Goal: Task Accomplishment & Management: Manage account settings

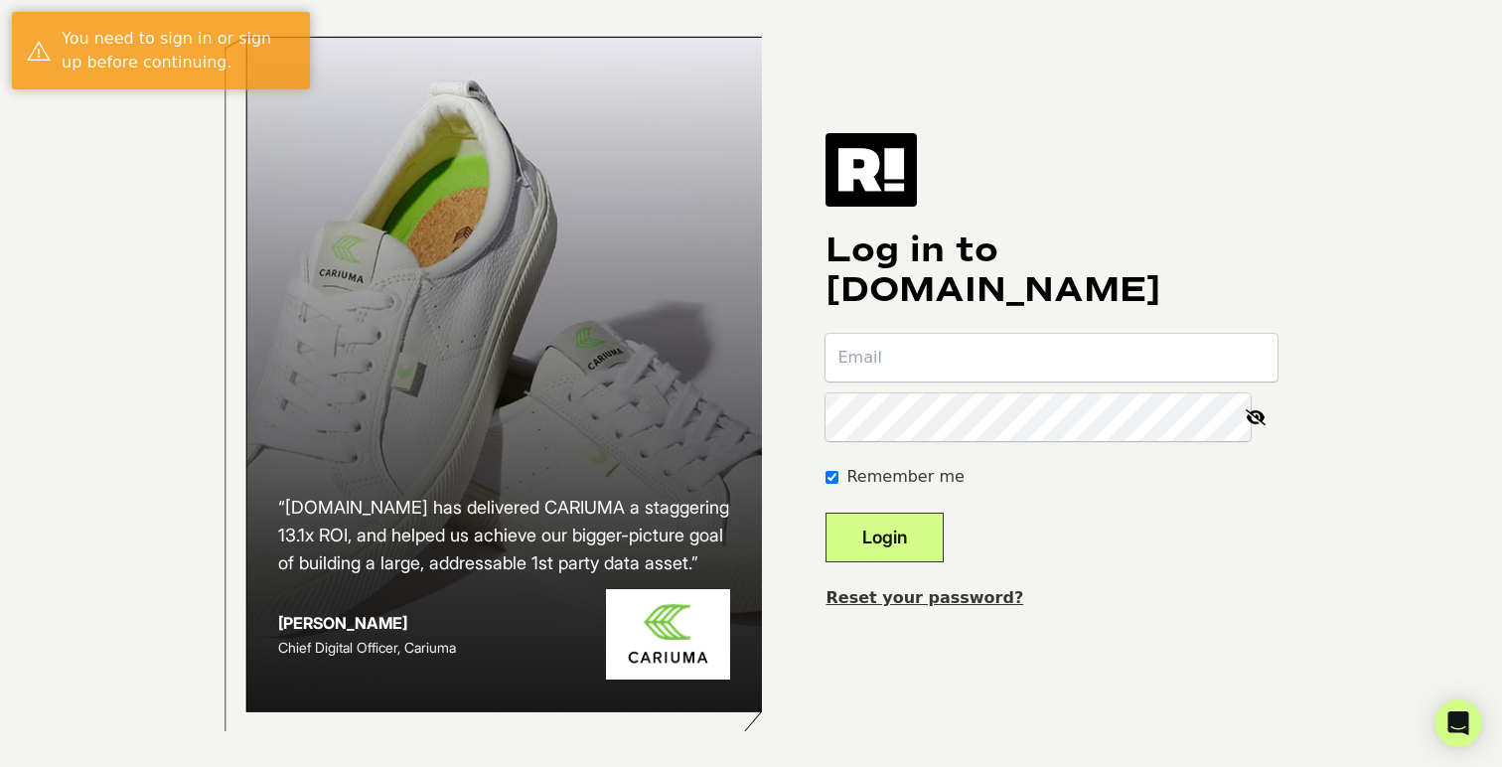
type input "[PERSON_NAME][EMAIL_ADDRESS][DOMAIN_NAME]"
click at [930, 534] on button "Login" at bounding box center [885, 538] width 118 height 50
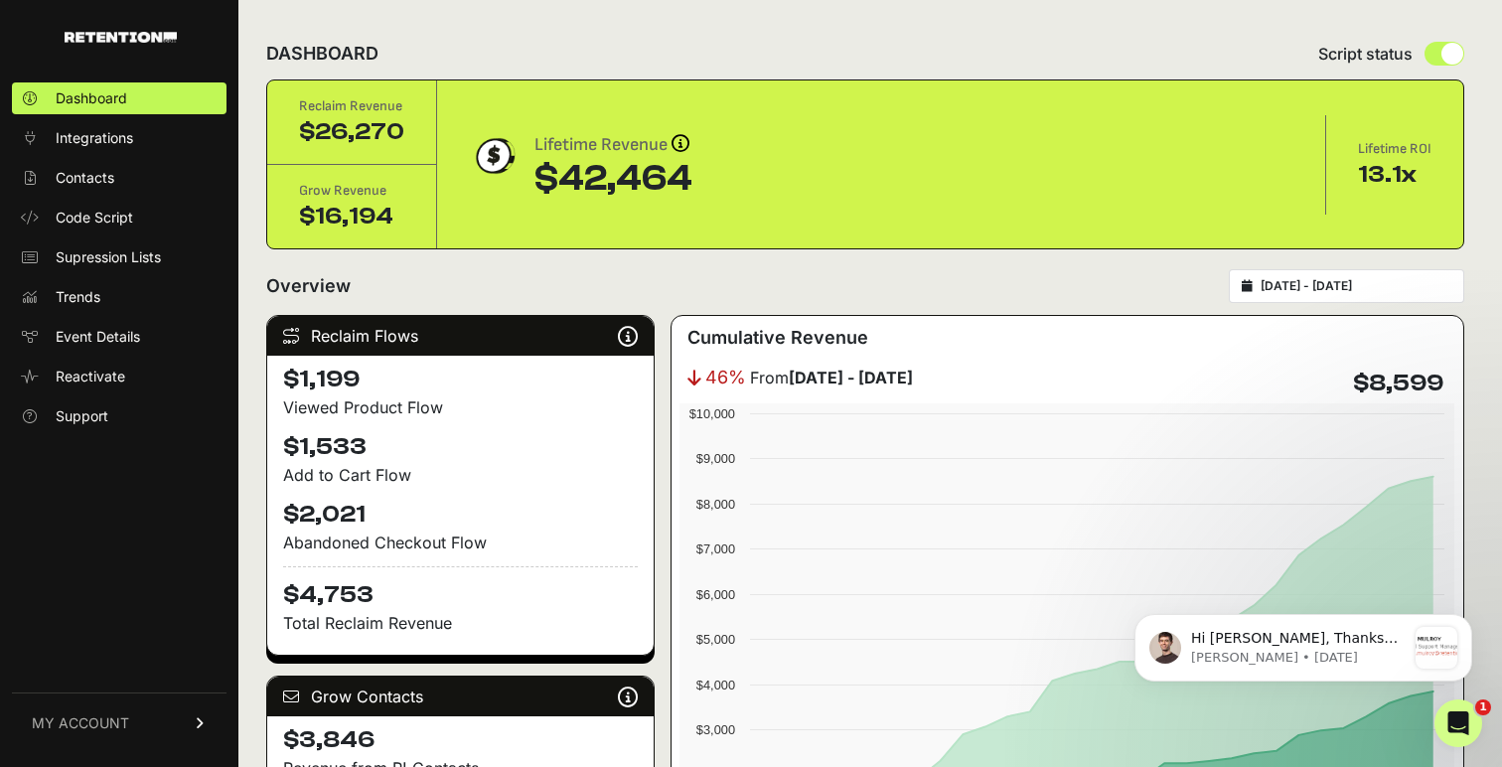
click at [667, 393] on div "Reclaim Flows Reclaim identifies your known audience when your ESP can't (due t…" at bounding box center [865, 655] width 1198 height 681
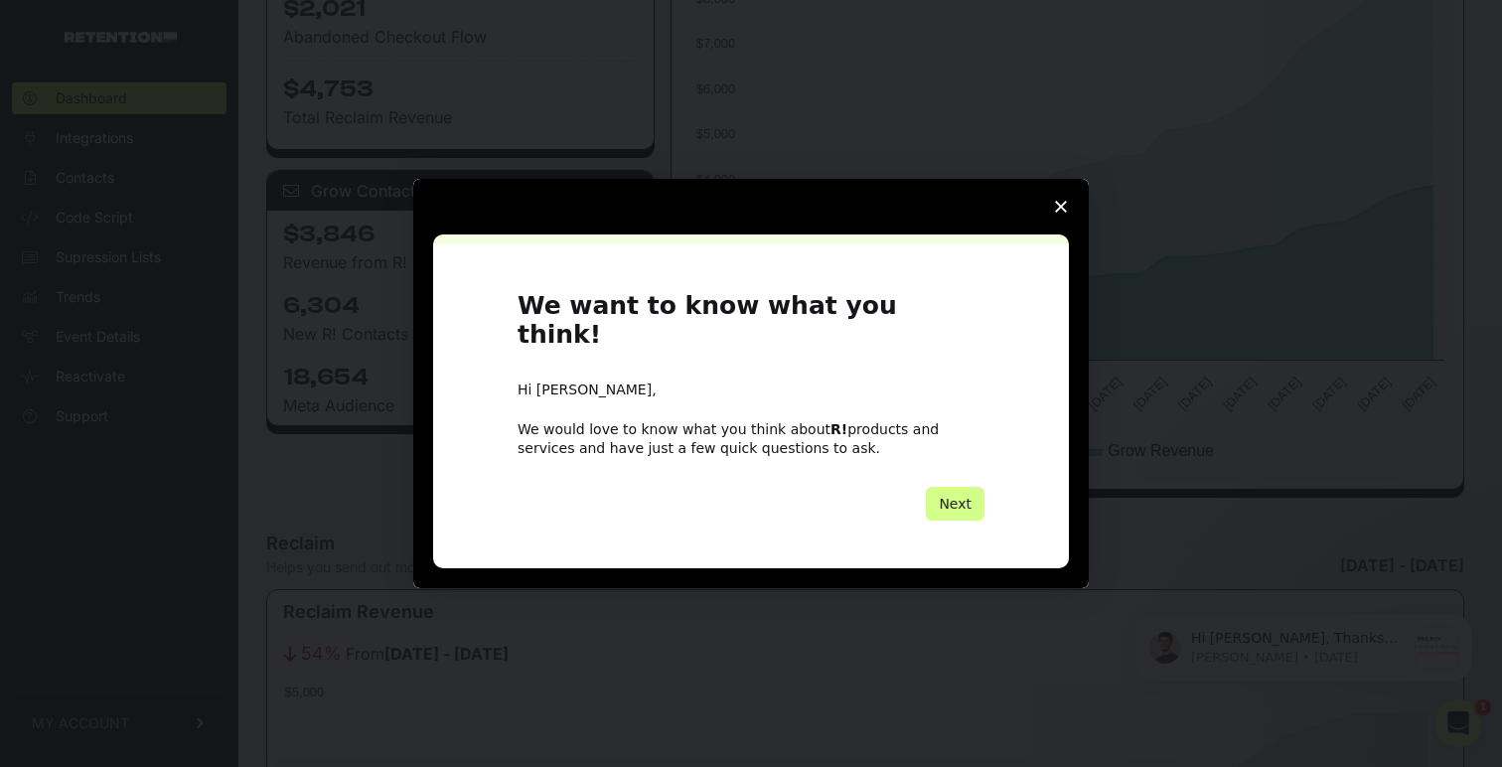
click at [1058, 214] on span "Close survey" at bounding box center [1061, 207] width 56 height 56
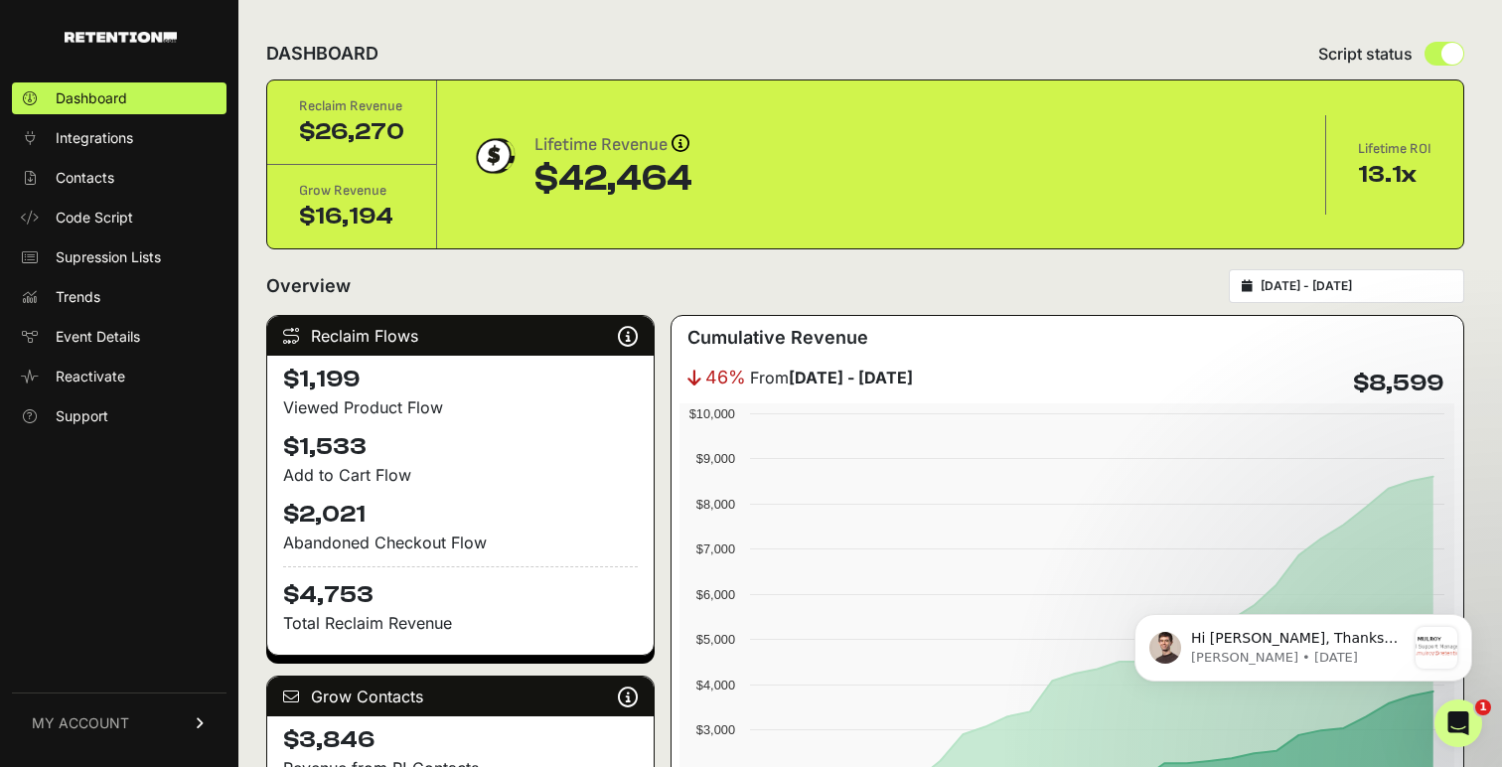
click at [1432, 174] on div "Lifetime ROI 13.1x" at bounding box center [1394, 164] width 137 height 83
drag, startPoint x: 1432, startPoint y: 174, endPoint x: 1360, endPoint y: 174, distance: 71.5
click at [1360, 174] on div "Lifetime ROI 13.1x" at bounding box center [1394, 164] width 137 height 83
click at [1360, 174] on div "13.1x" at bounding box center [1395, 175] width 74 height 32
drag, startPoint x: 1349, startPoint y: 171, endPoint x: 1433, endPoint y: 171, distance: 83.5
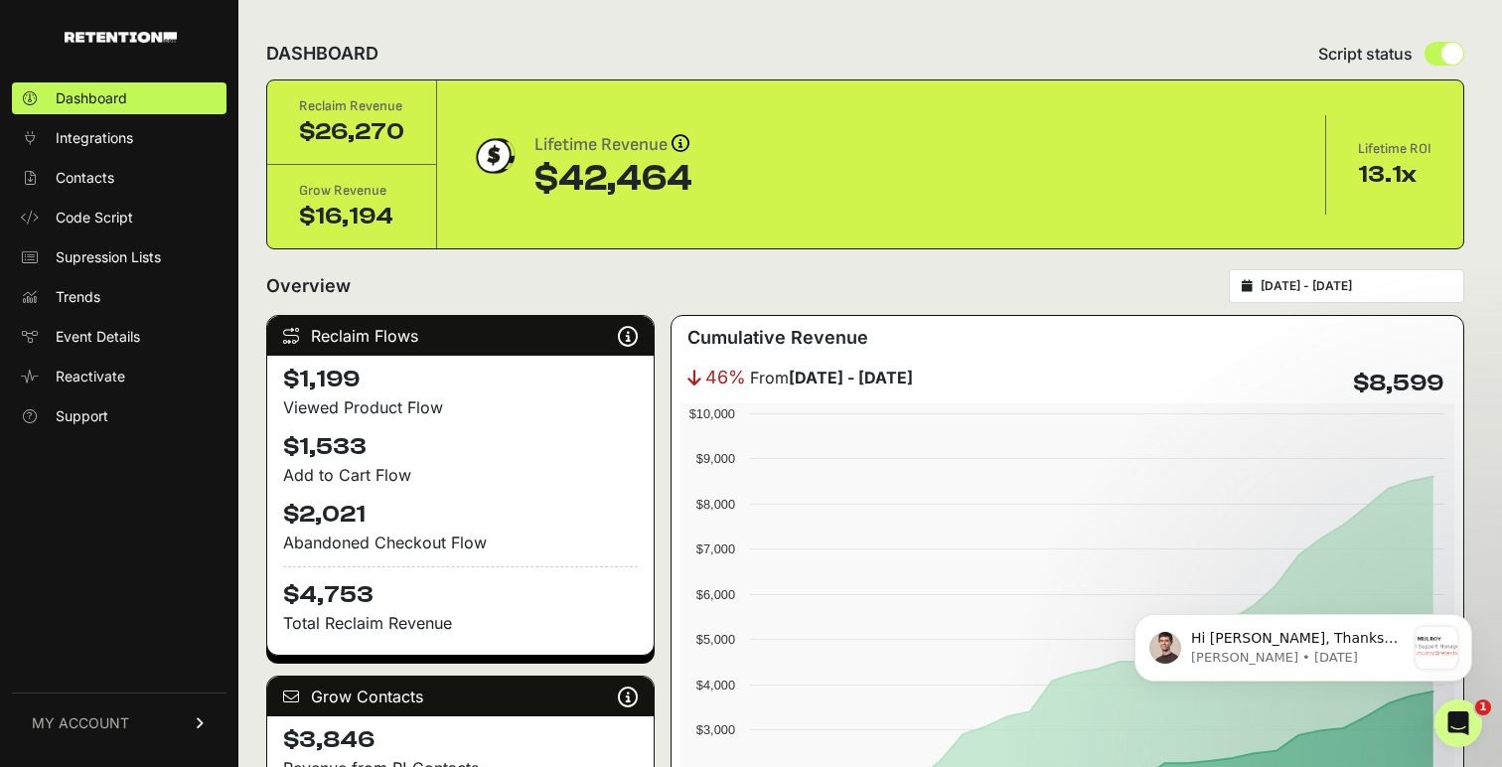
click at [1433, 171] on div "Lifetime ROI 13.1x" at bounding box center [1394, 164] width 137 height 83
click at [1410, 202] on div "Lifetime ROI 13.1x" at bounding box center [1394, 164] width 137 height 83
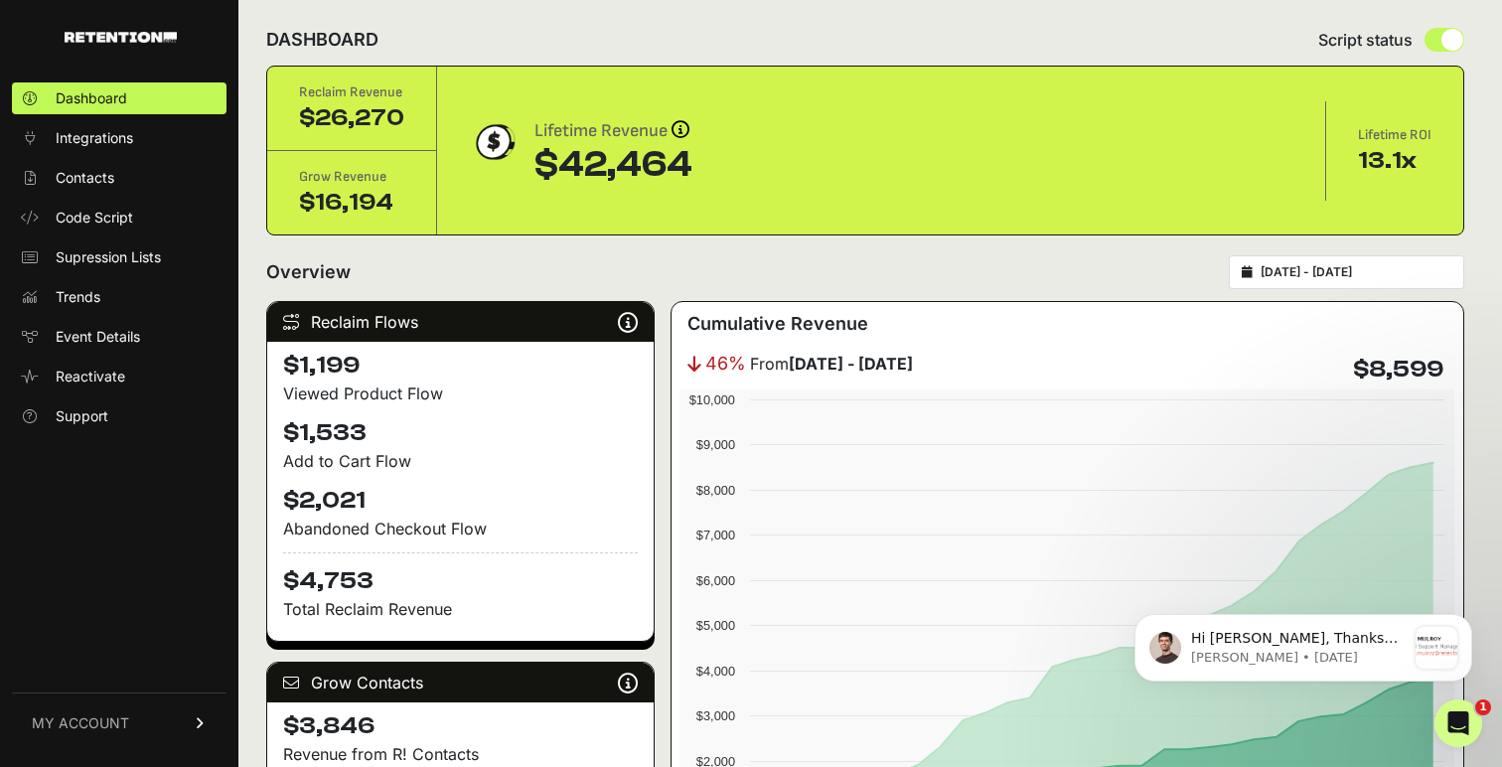
scroll to position [18, 0]
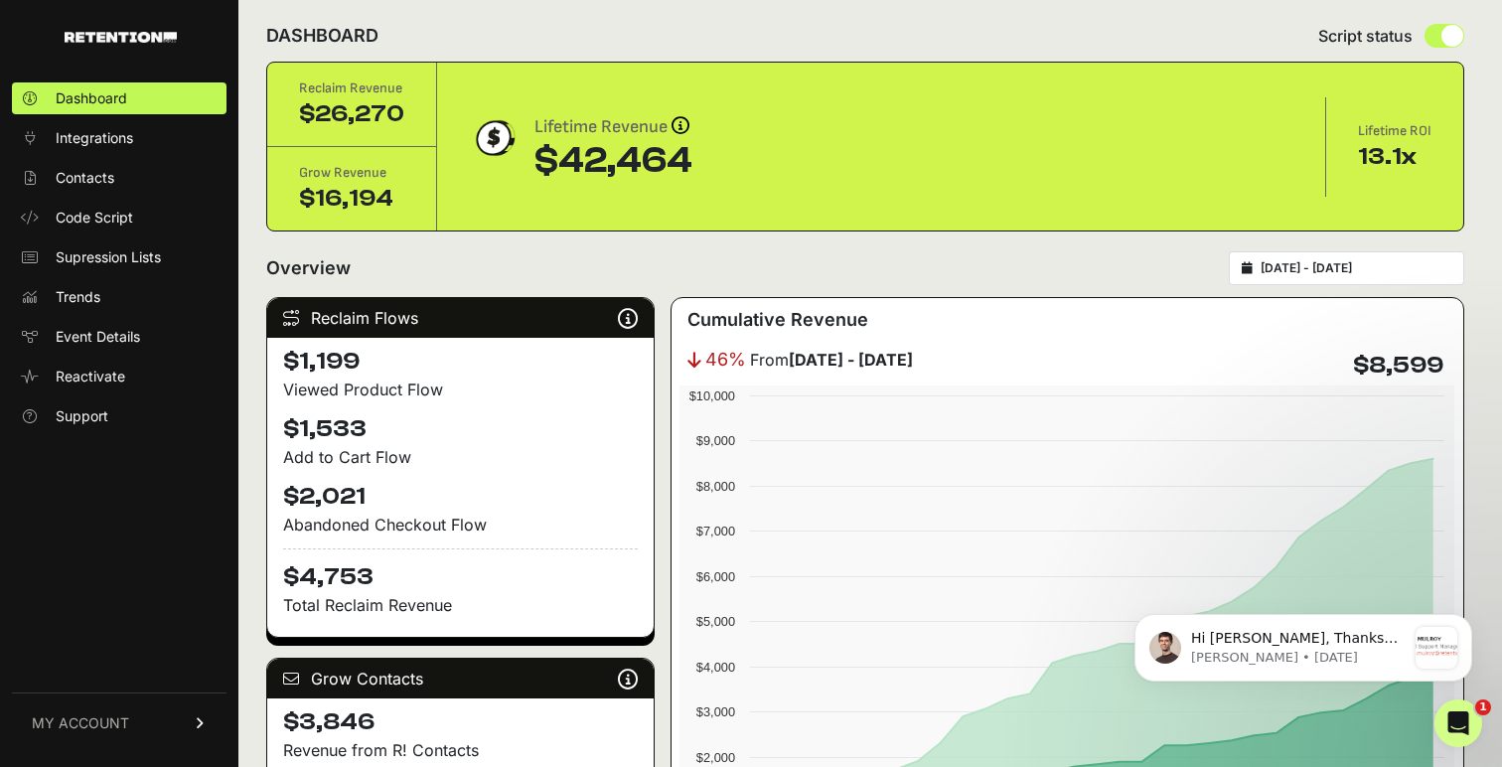
drag, startPoint x: 1414, startPoint y: 159, endPoint x: 1347, endPoint y: 167, distance: 67.0
click at [1346, 167] on div "Lifetime ROI 13.1x" at bounding box center [1394, 146] width 137 height 83
click at [1356, 159] on div "Lifetime ROI 13.1x" at bounding box center [1394, 146] width 137 height 83
click at [1417, 158] on div "13.1x" at bounding box center [1395, 157] width 74 height 32
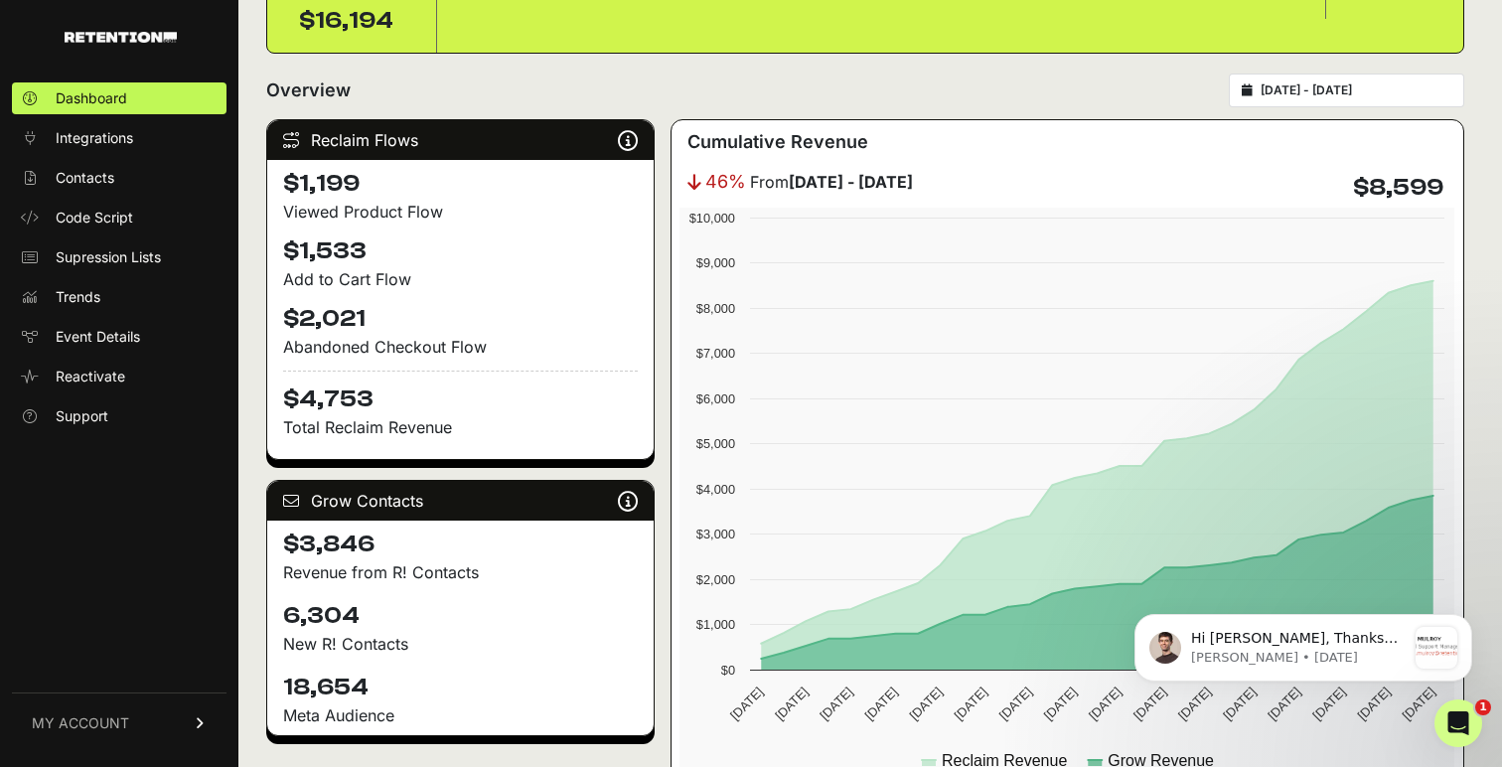
scroll to position [194, 0]
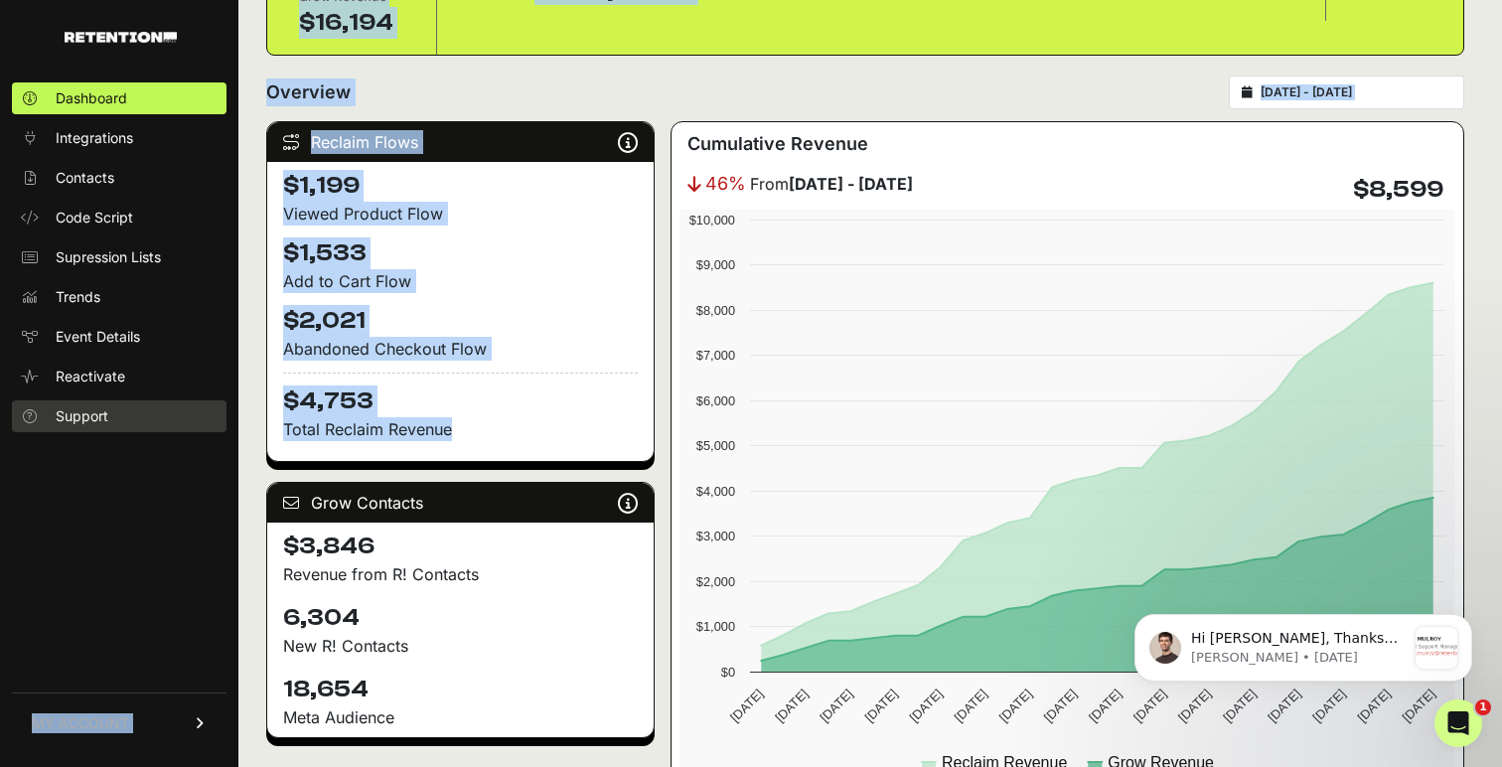
drag, startPoint x: 472, startPoint y: 430, endPoint x: 198, endPoint y: 417, distance: 274.5
click at [323, 262] on h4 "$1,533" at bounding box center [460, 253] width 355 height 32
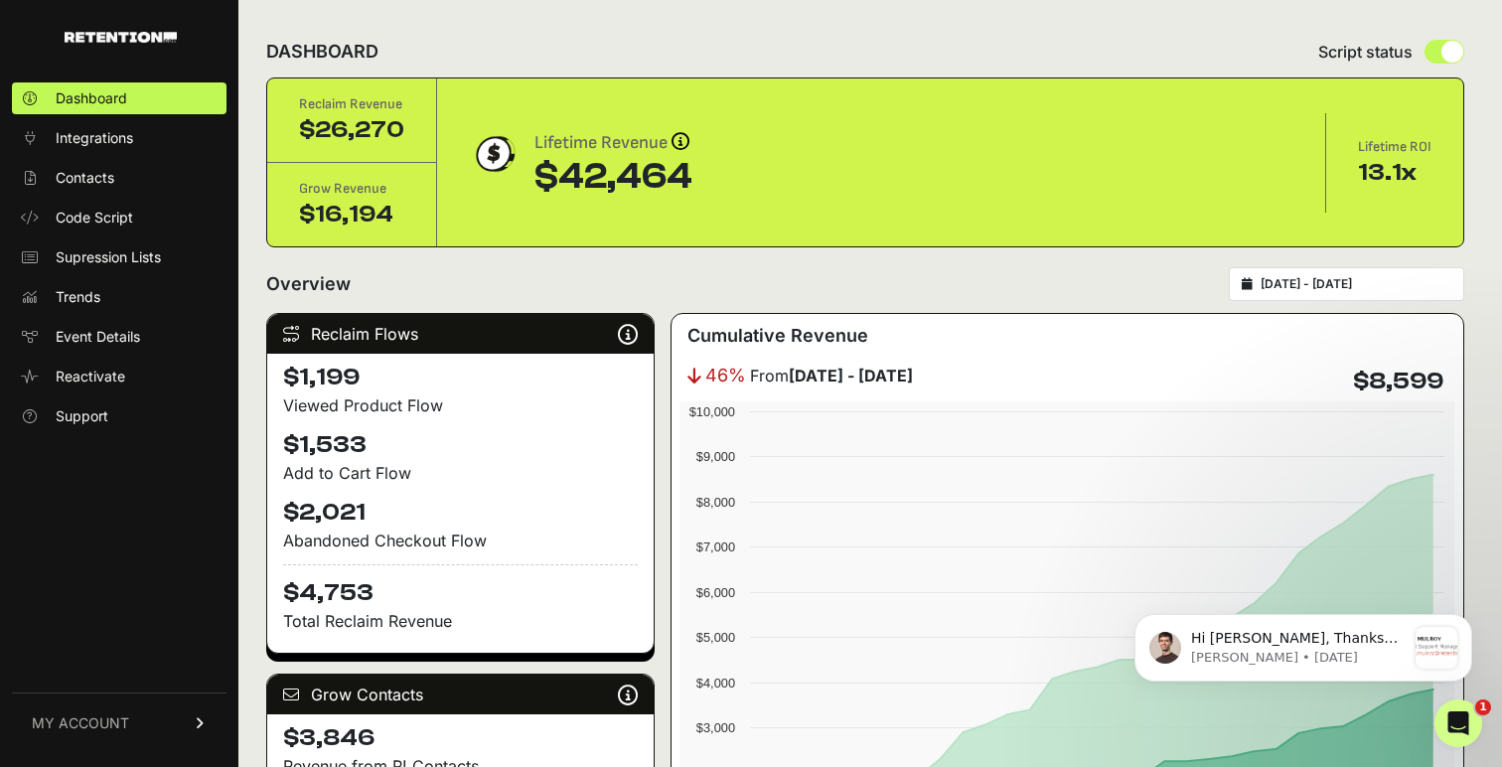
scroll to position [0, 0]
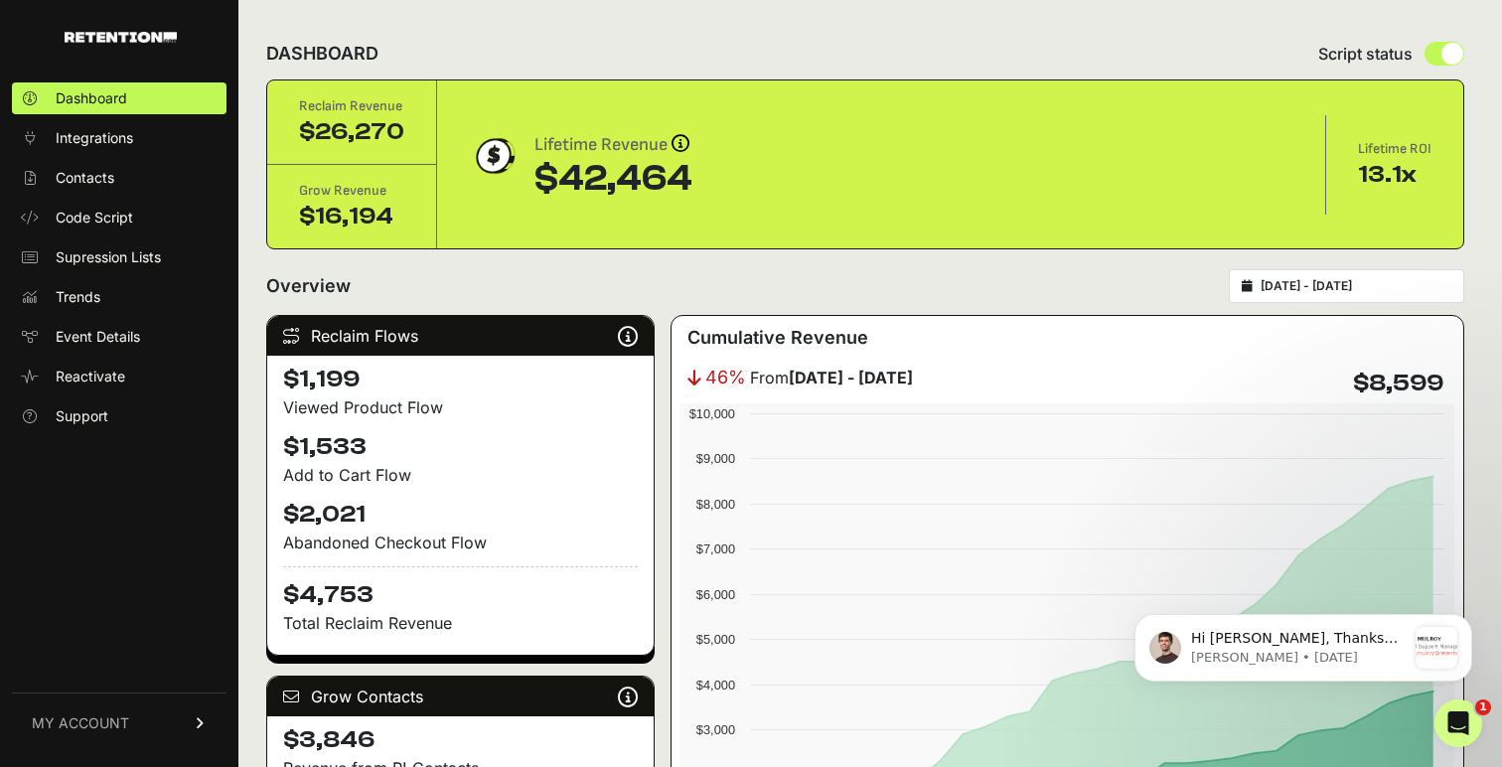
click at [97, 726] on span "MY ACCOUNT" at bounding box center [80, 723] width 97 height 20
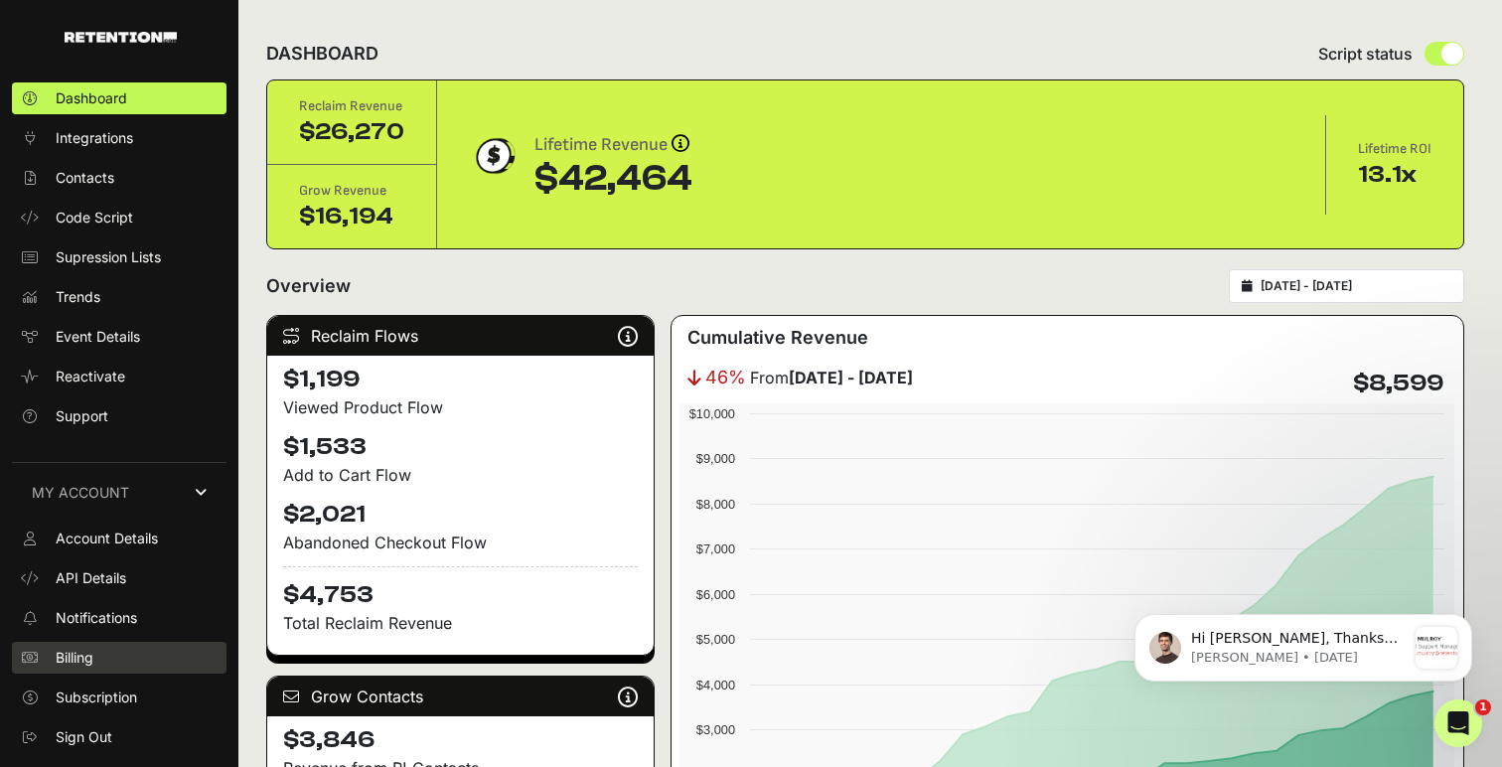
click at [84, 660] on span "Billing" at bounding box center [75, 658] width 38 height 20
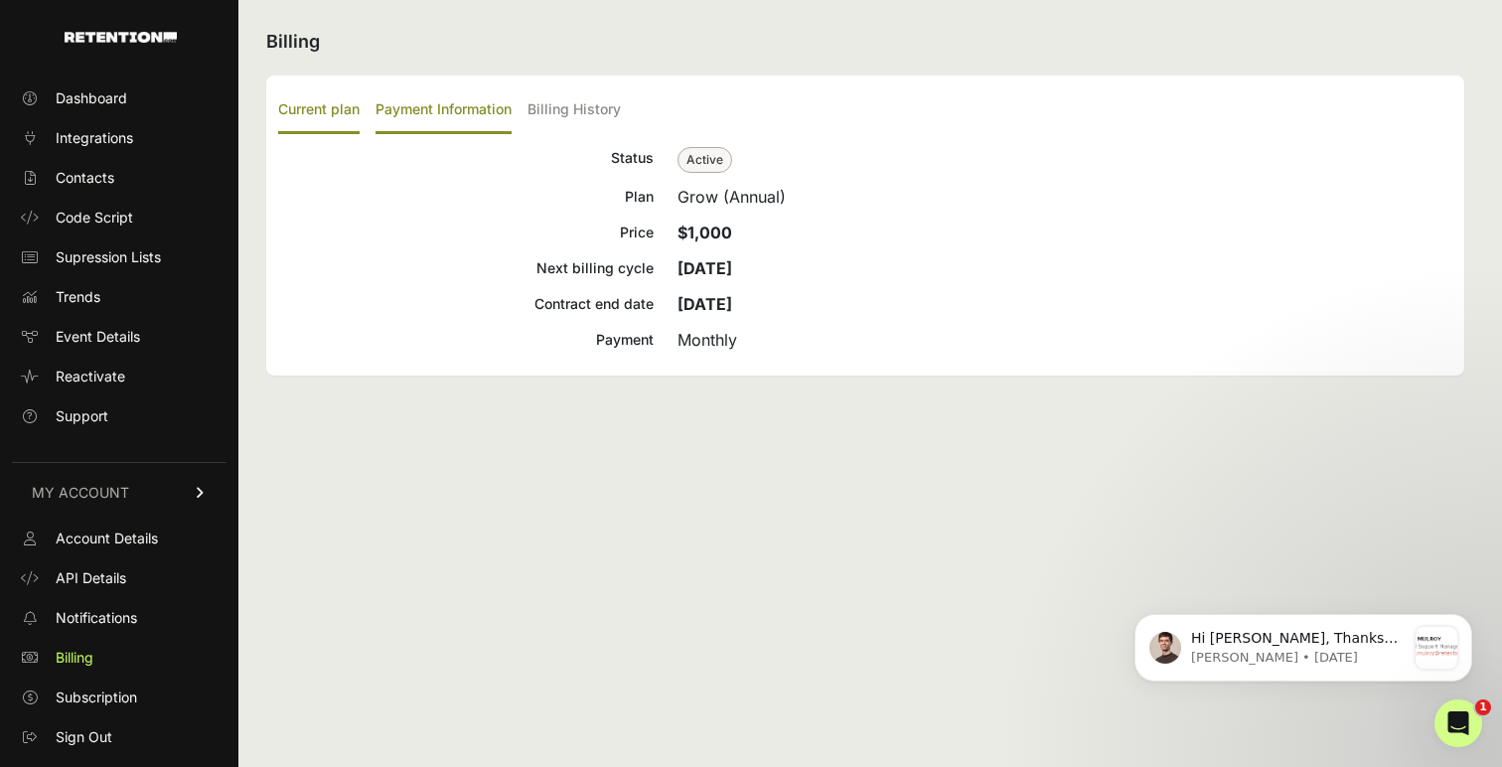
click at [453, 108] on label "Payment Information" at bounding box center [444, 110] width 136 height 47
click at [0, 0] on input "Payment Information" at bounding box center [0, 0] width 0 height 0
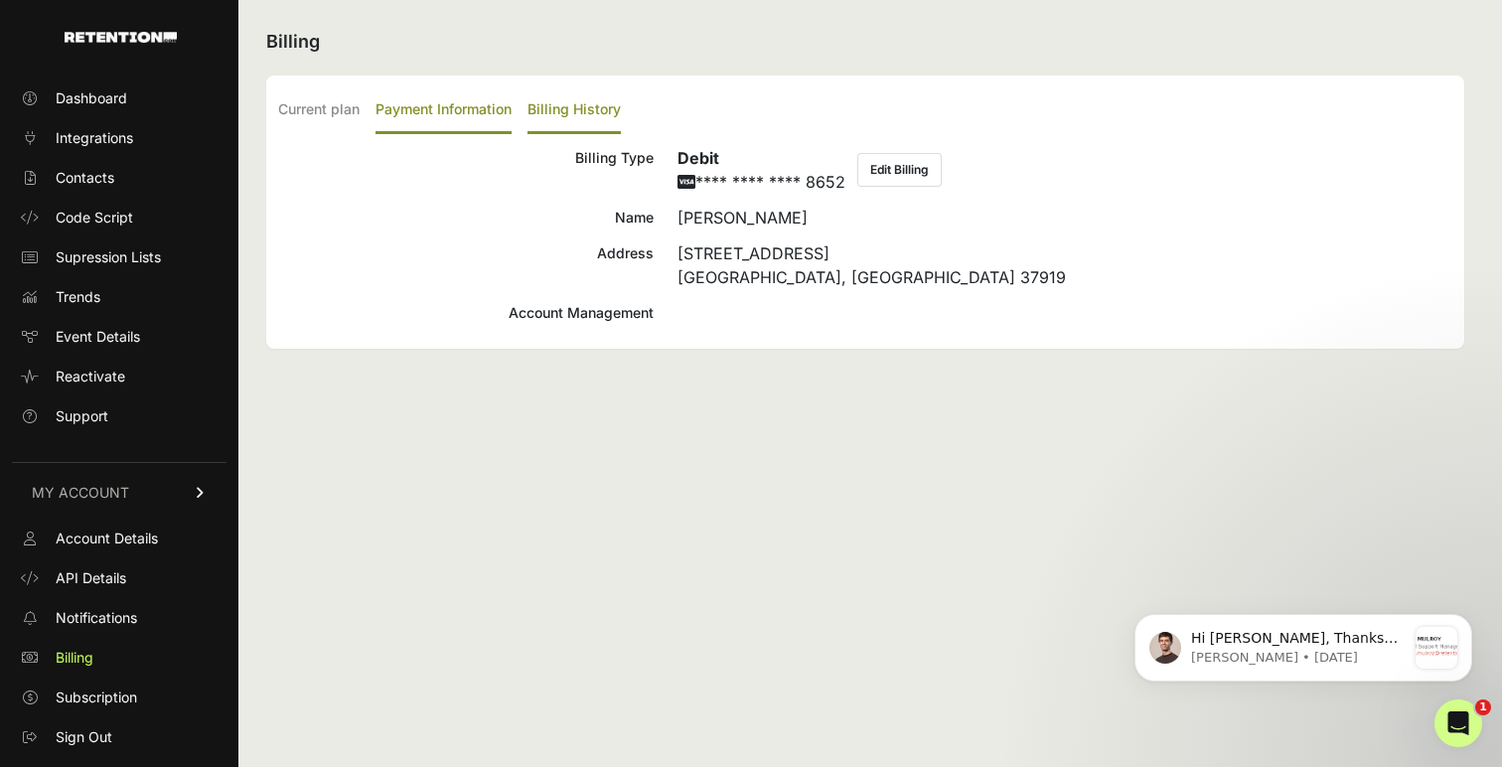
click at [590, 105] on label "Billing History" at bounding box center [574, 110] width 93 height 47
click at [0, 0] on input "Billing History" at bounding box center [0, 0] width 0 height 0
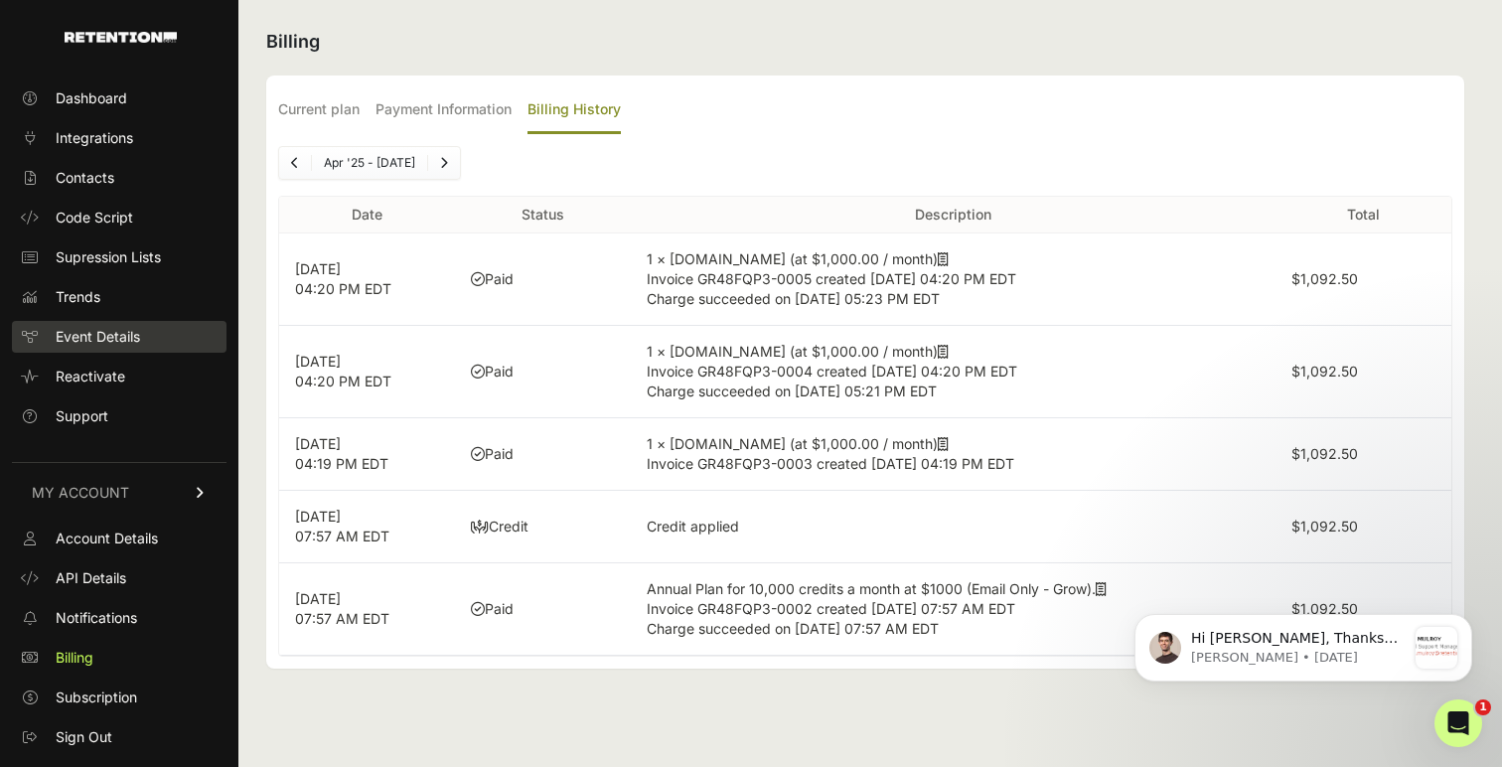
click at [74, 335] on span "Event Details" at bounding box center [98, 337] width 84 height 20
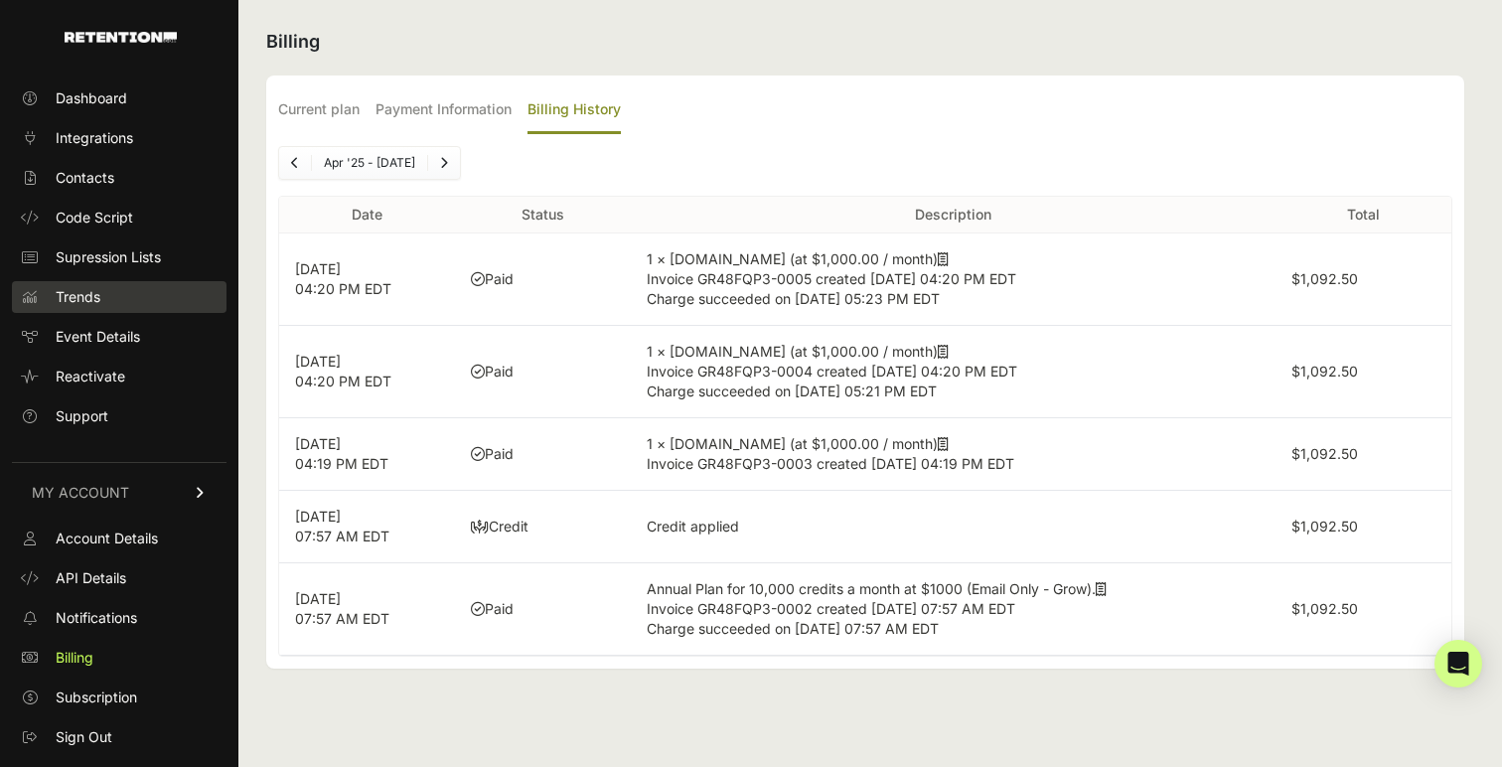
click at [90, 295] on span "Trends" at bounding box center [78, 297] width 45 height 20
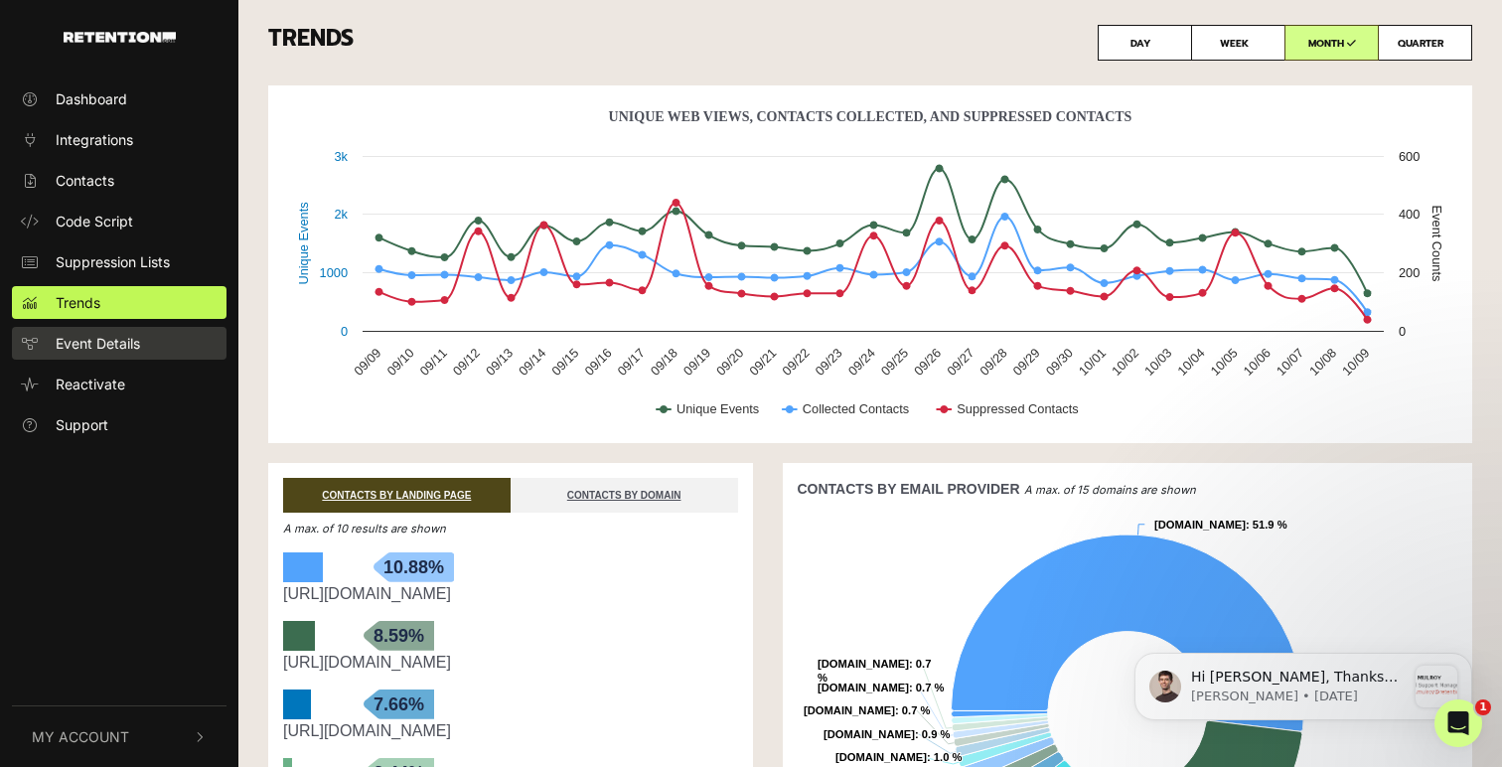
click at [125, 345] on span "Event Details" at bounding box center [98, 343] width 84 height 21
click at [99, 348] on span "Event Details" at bounding box center [98, 343] width 84 height 21
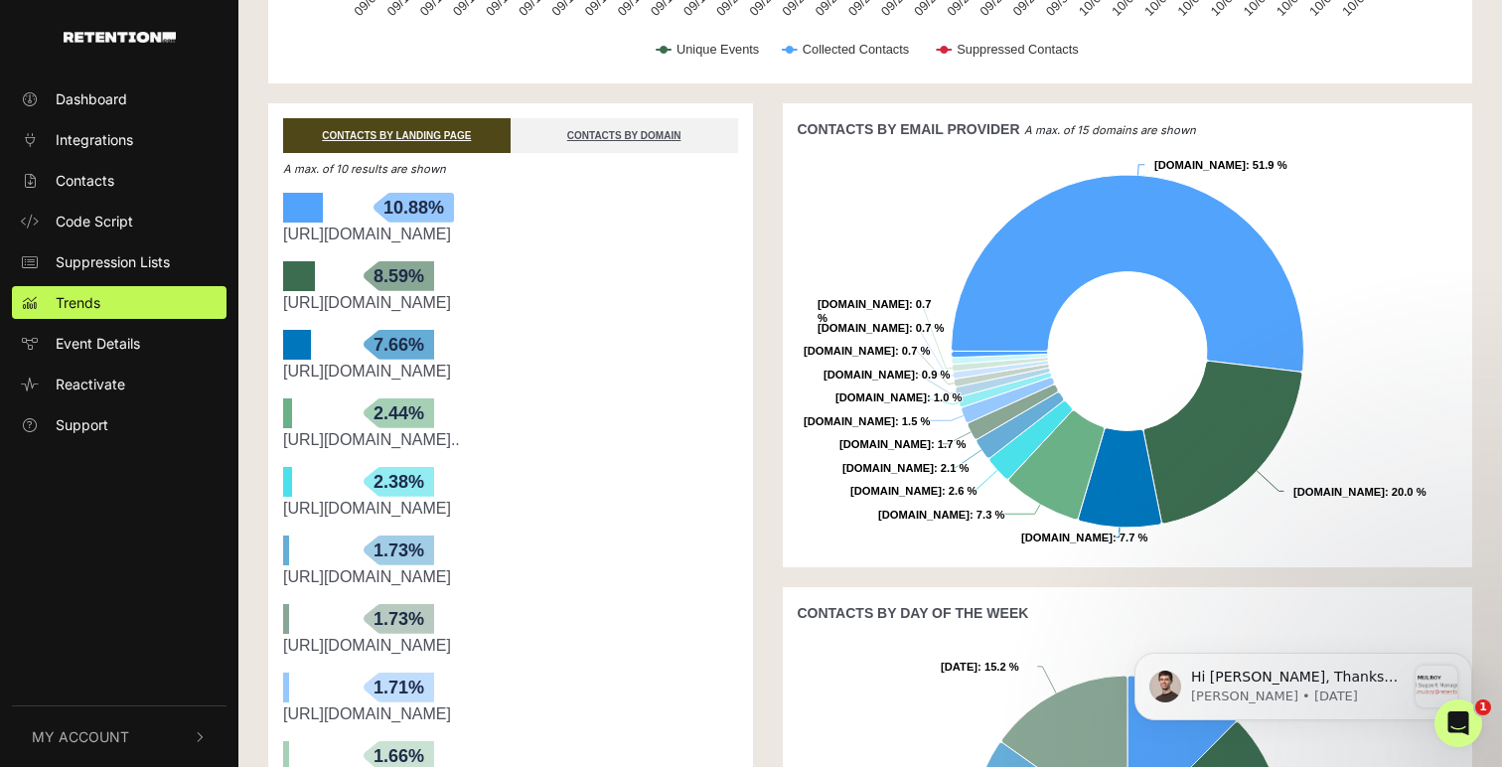
scroll to position [195, 0]
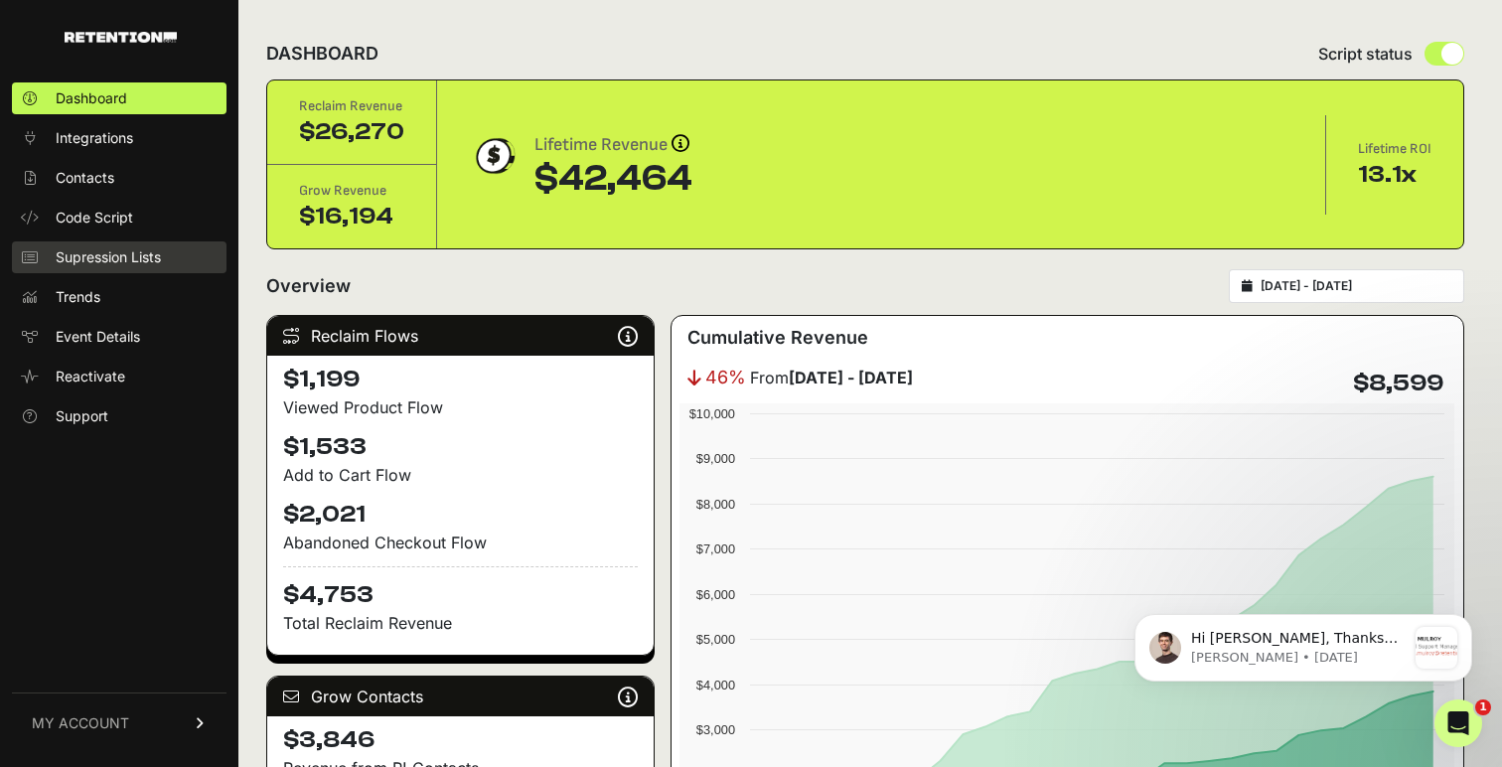
click at [161, 252] on span "Supression Lists" at bounding box center [108, 257] width 105 height 20
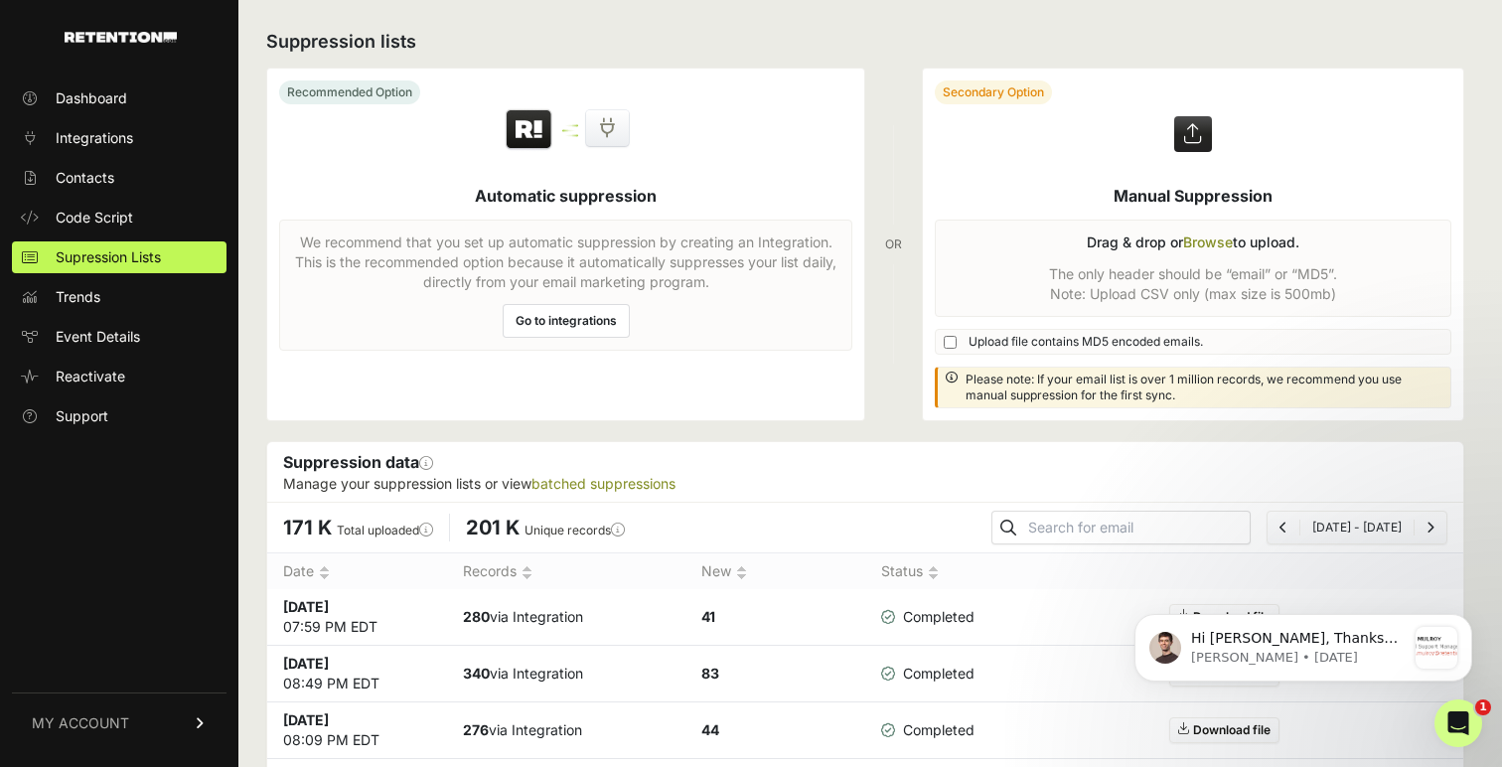
click at [593, 316] on link "Go to integrations" at bounding box center [566, 321] width 127 height 34
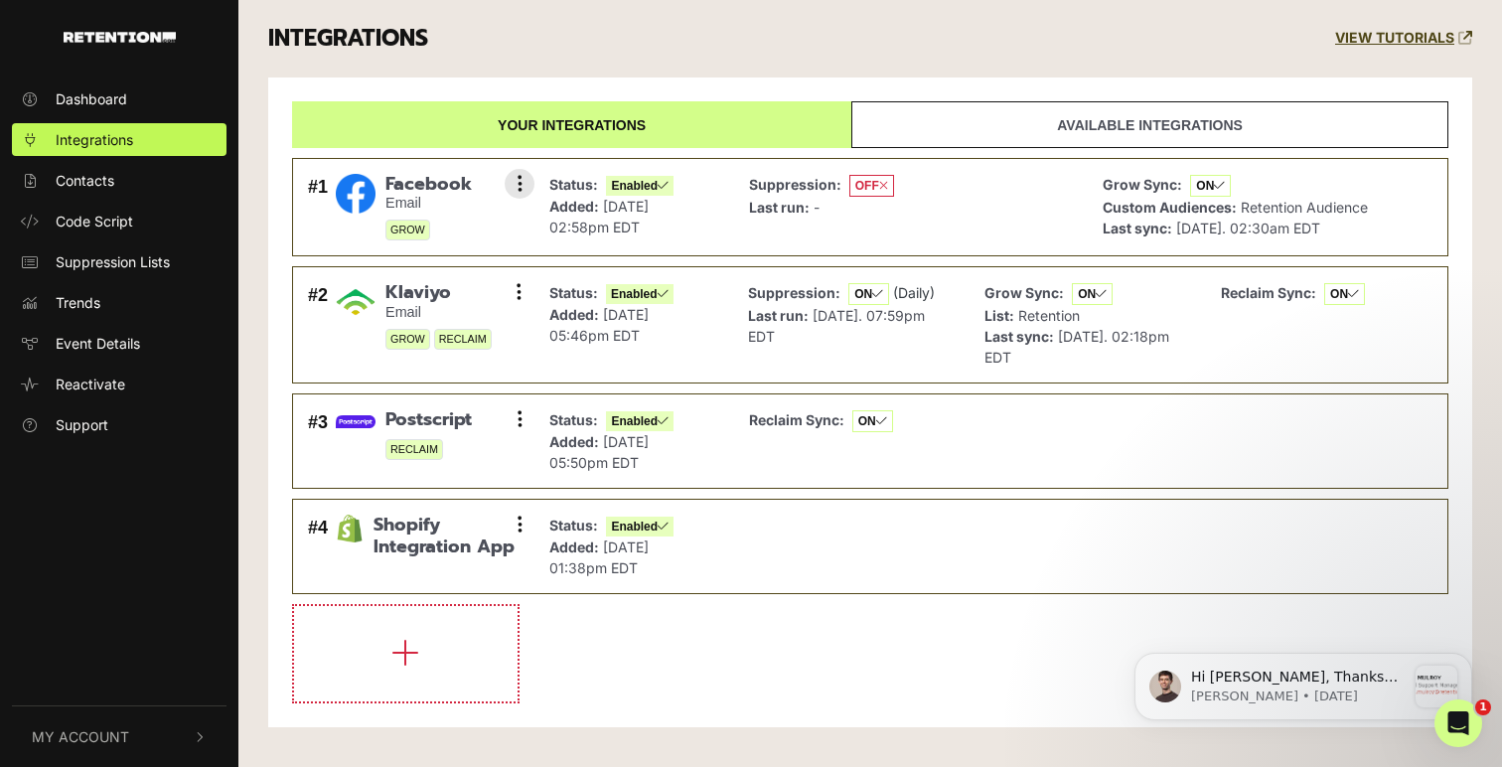
click at [864, 177] on span "OFF" at bounding box center [871, 186] width 45 height 22
click at [883, 185] on icon at bounding box center [883, 186] width 9 height 12
click at [1006, 206] on div "Suppression: OFF Last run: -" at bounding box center [911, 207] width 345 height 77
click at [505, 180] on button at bounding box center [520, 184] width 30 height 30
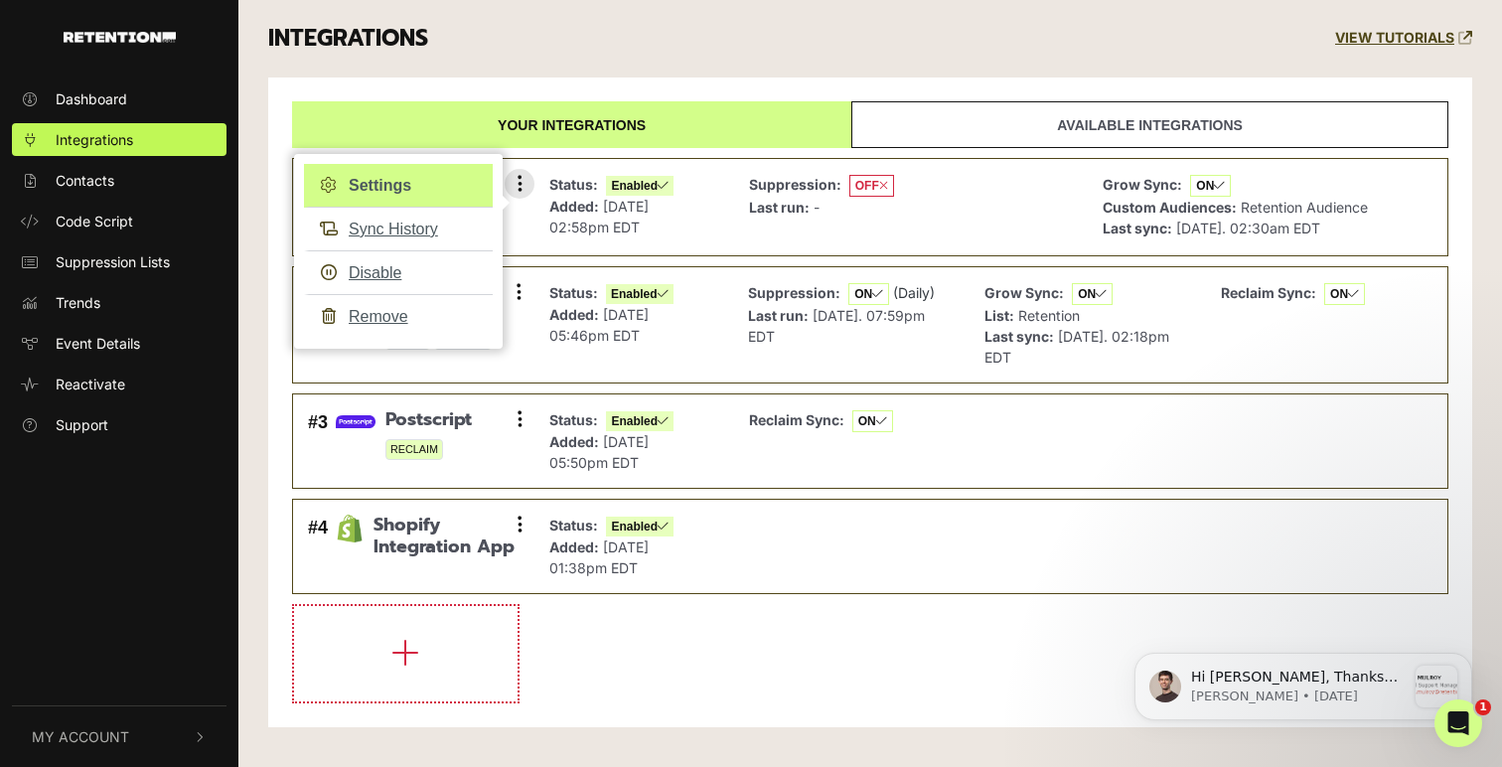
click at [406, 189] on link "Settings" at bounding box center [398, 186] width 189 height 44
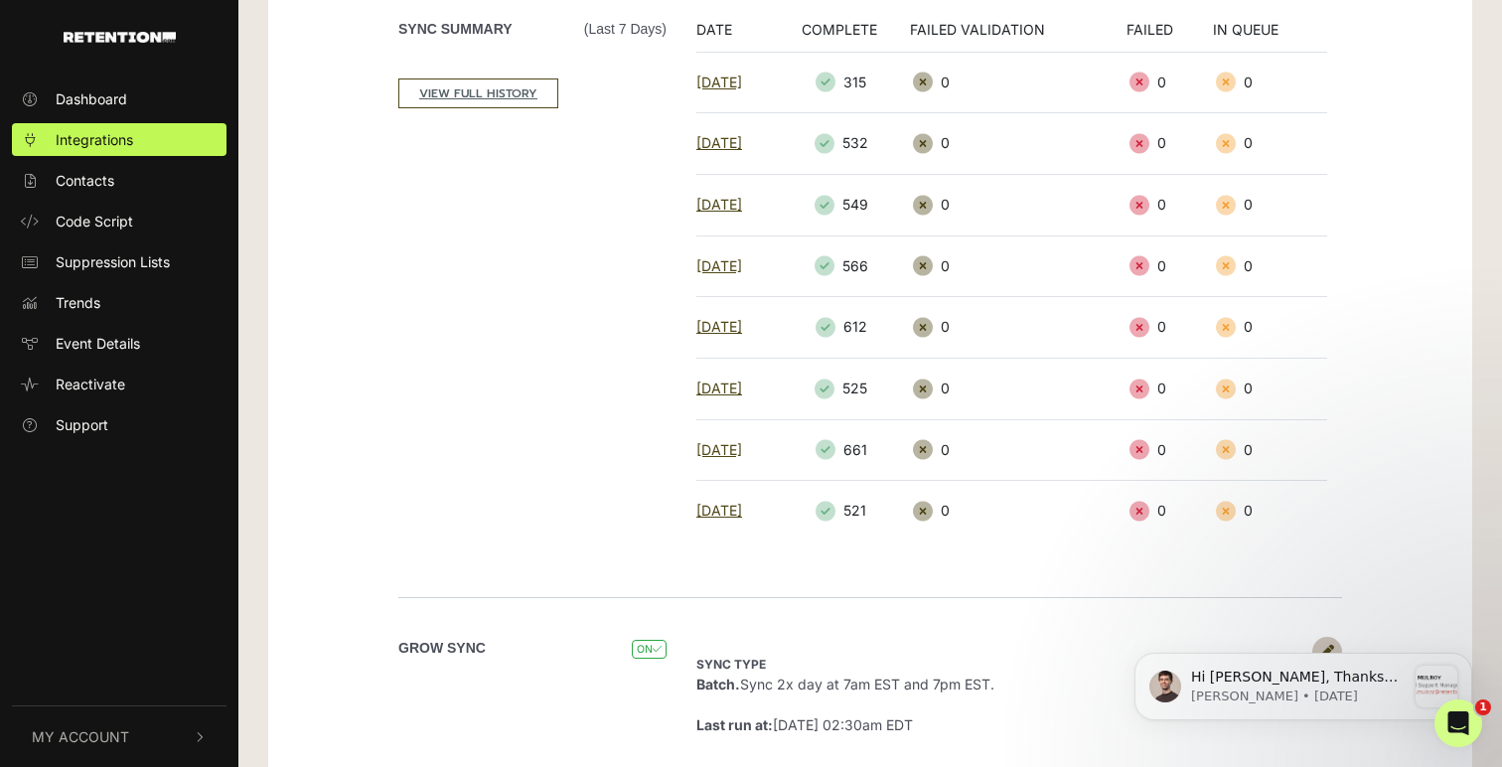
scroll to position [425, 0]
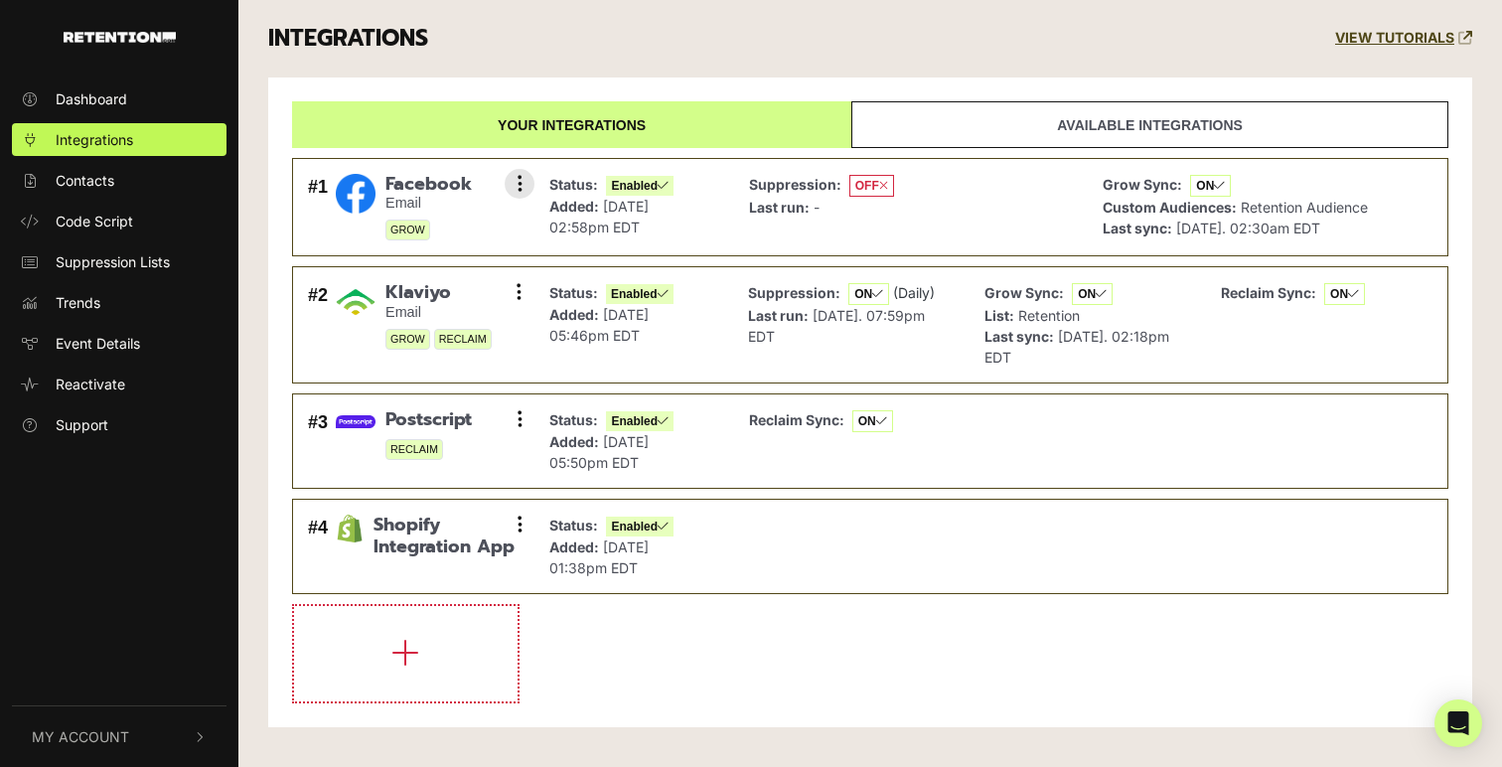
click at [881, 182] on icon at bounding box center [883, 186] width 9 height 12
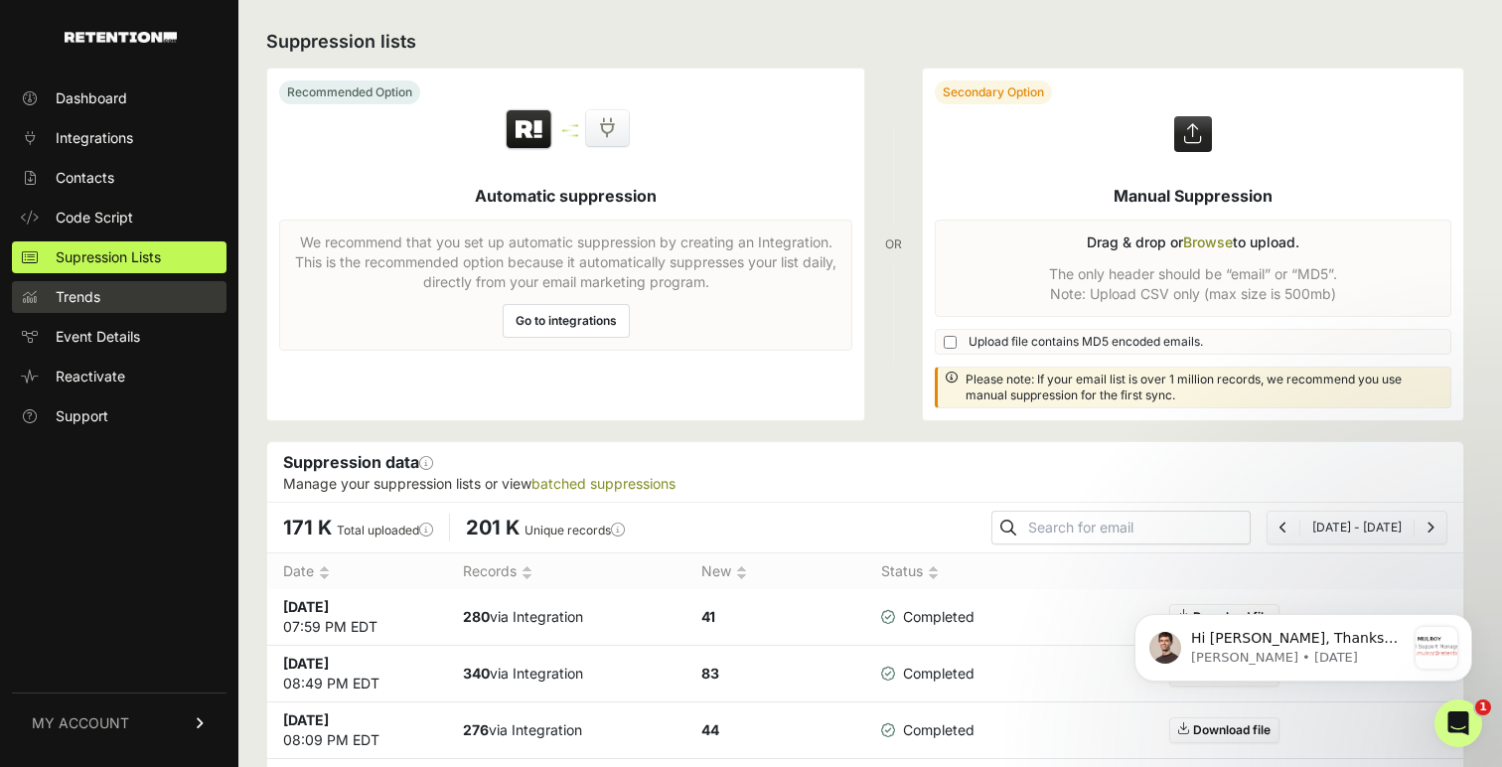
click at [91, 299] on span "Trends" at bounding box center [78, 297] width 45 height 20
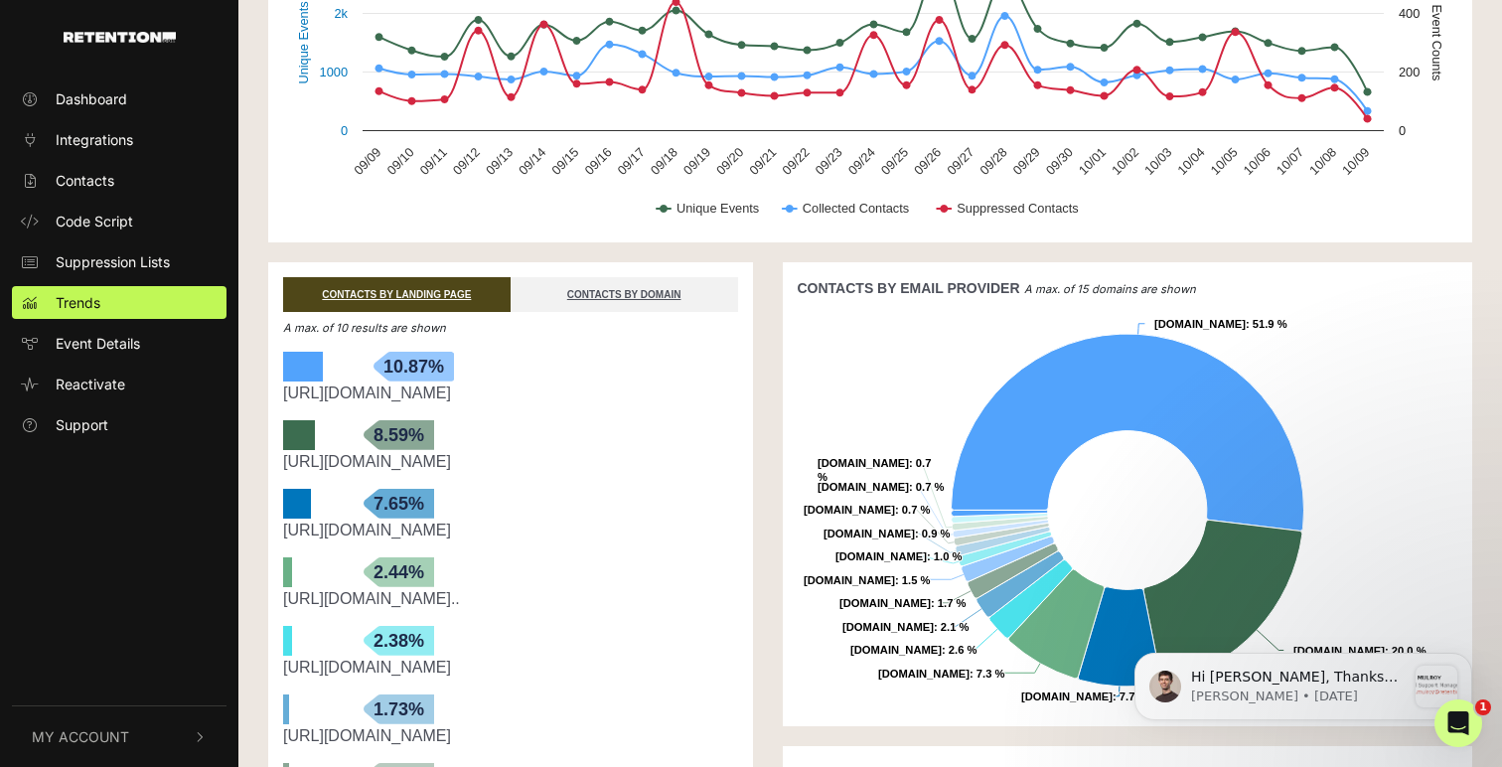
scroll to position [226, 0]
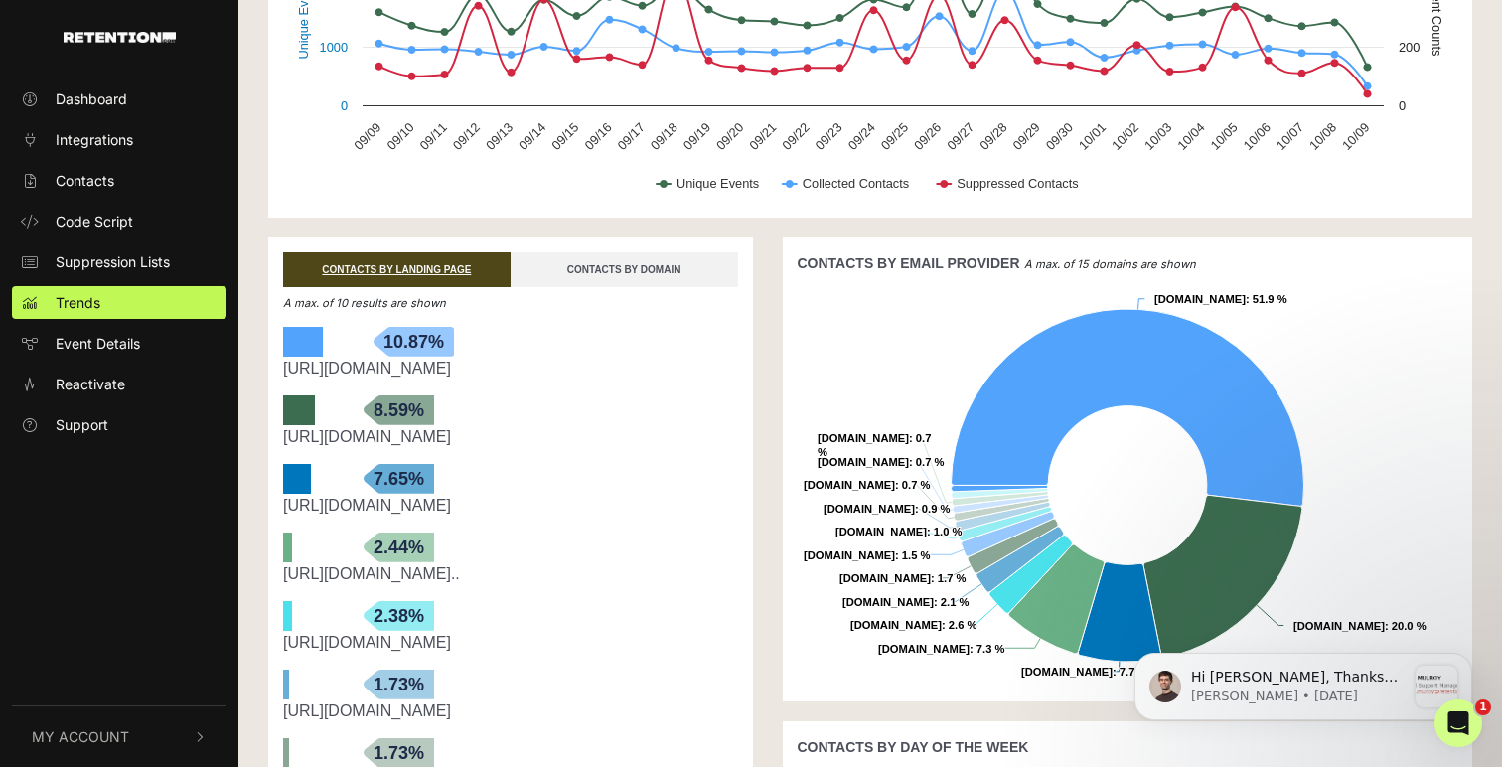
click at [615, 272] on link "CONTACTS BY DOMAIN" at bounding box center [625, 269] width 228 height 35
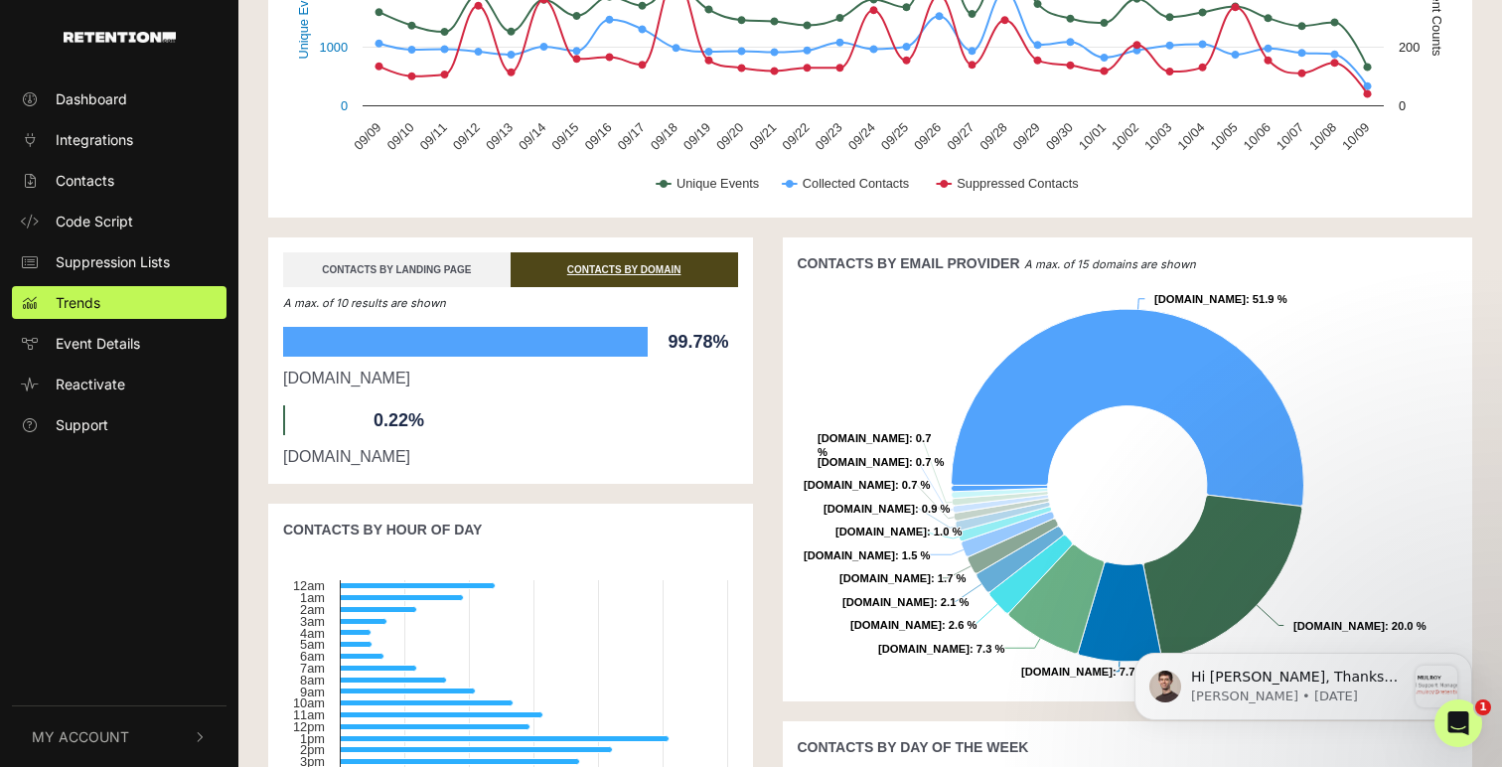
click at [432, 258] on link "CONTACTS BY LANDING PAGE" at bounding box center [397, 269] width 228 height 35
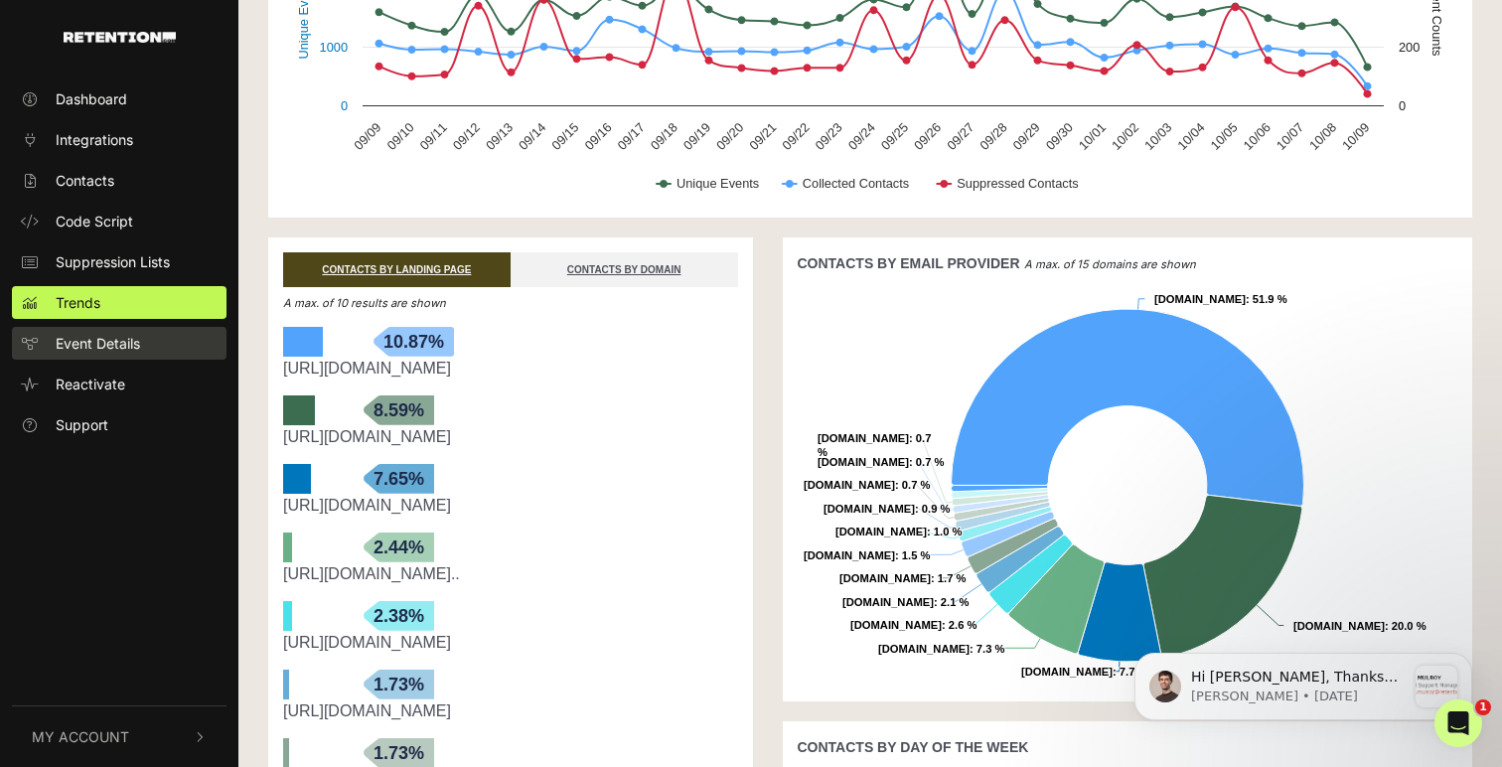
click at [75, 346] on span "Event Details" at bounding box center [98, 343] width 84 height 21
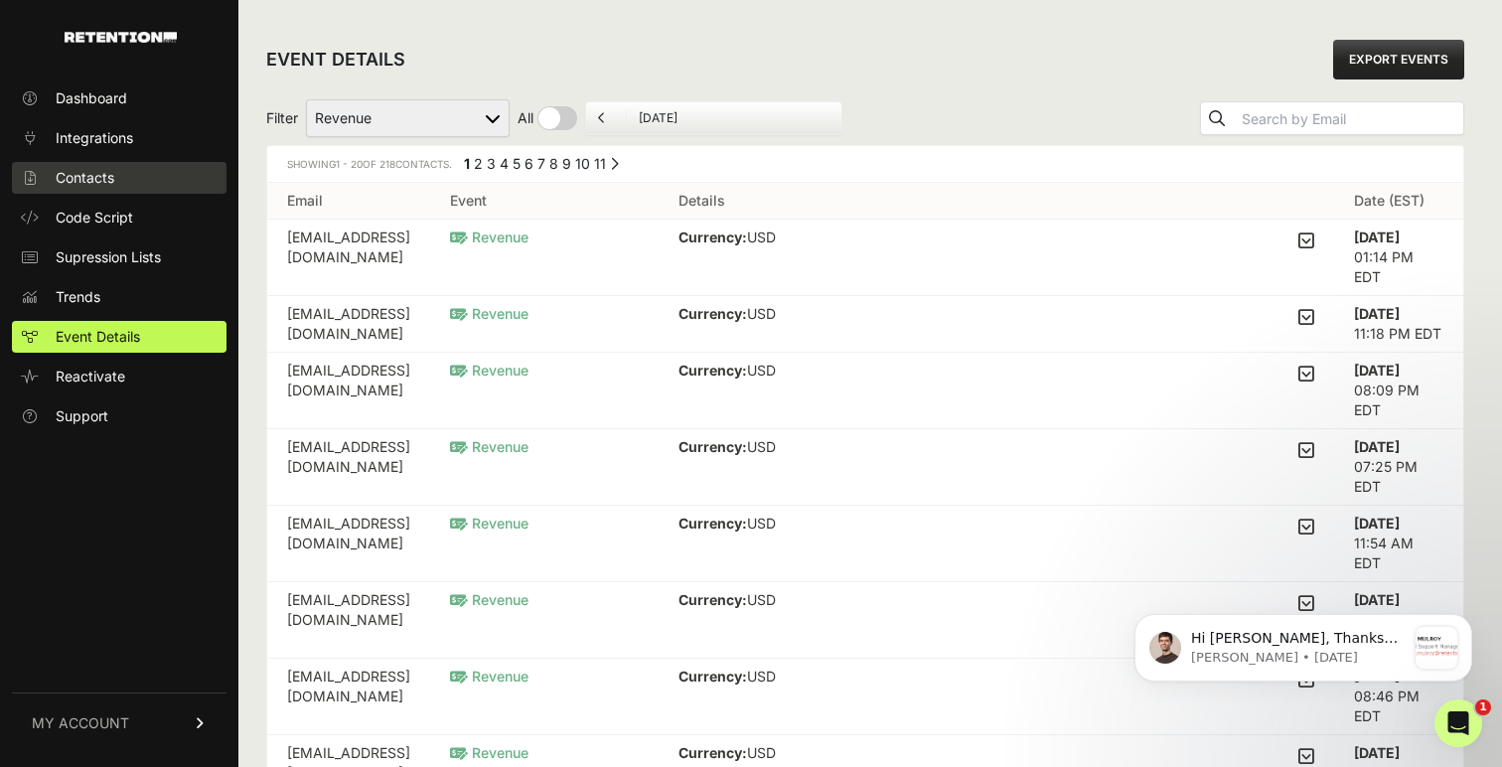
click at [112, 182] on span "Contacts" at bounding box center [85, 178] width 59 height 20
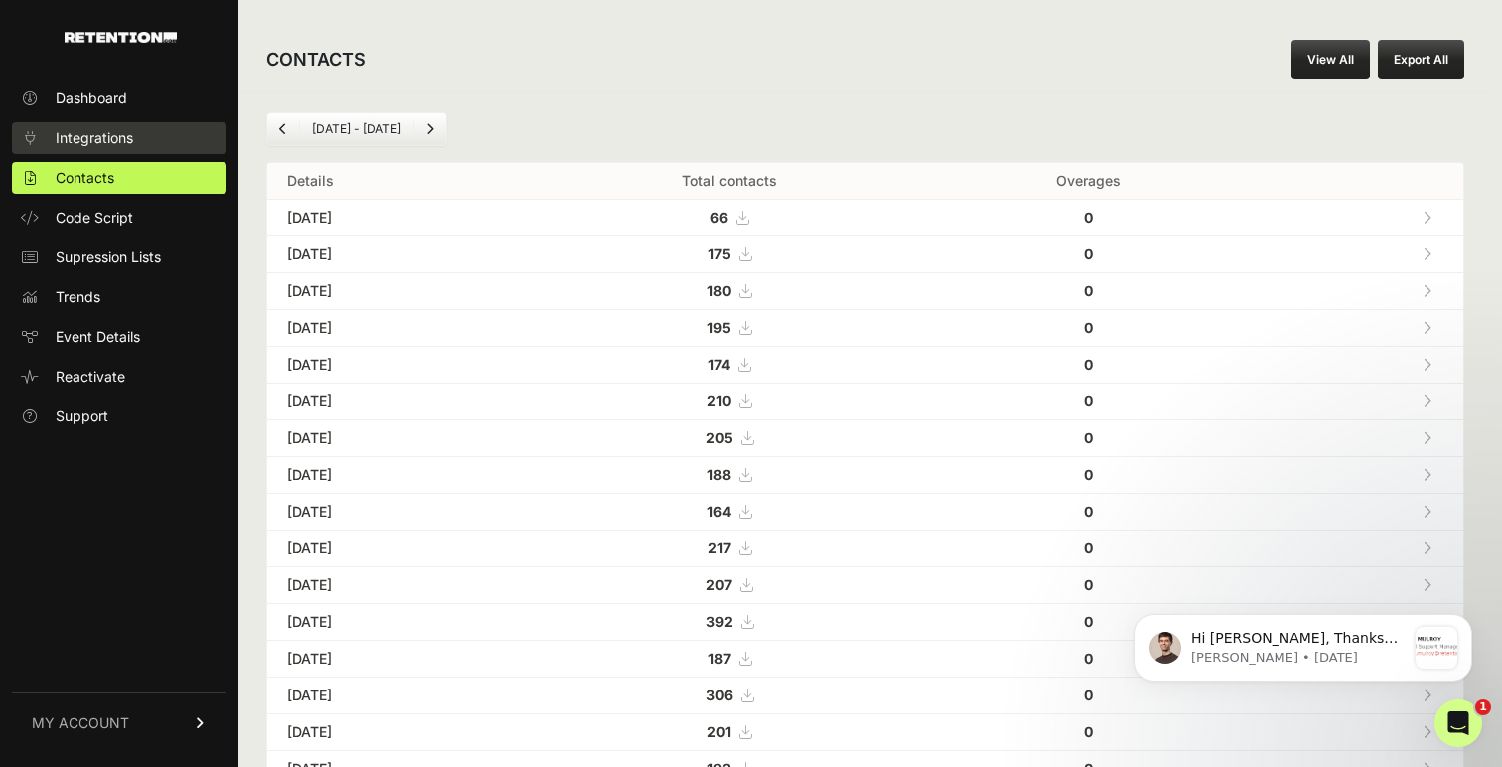
click at [101, 143] on span "Integrations" at bounding box center [94, 138] width 77 height 20
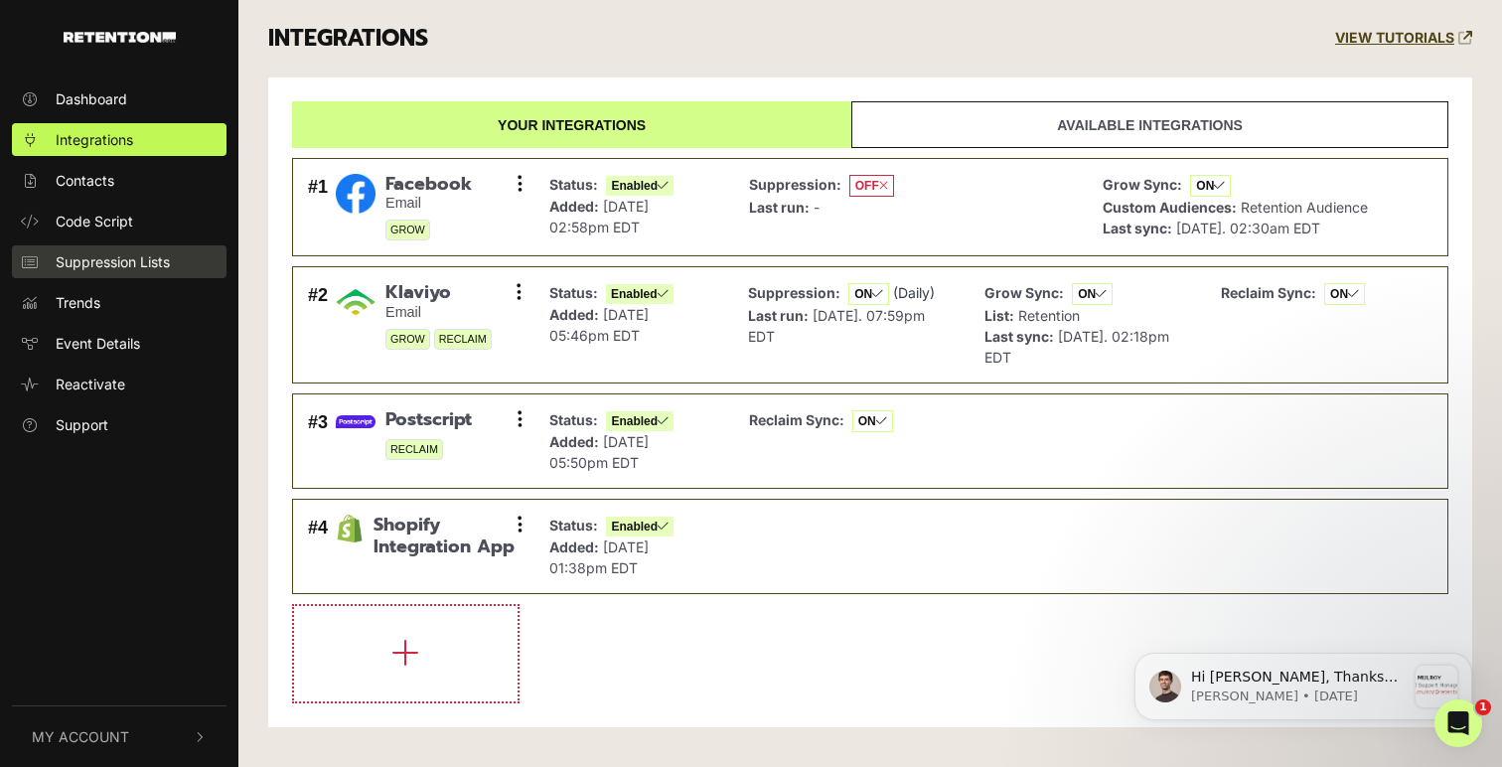
click at [97, 269] on span "Suppression Lists" at bounding box center [113, 261] width 114 height 21
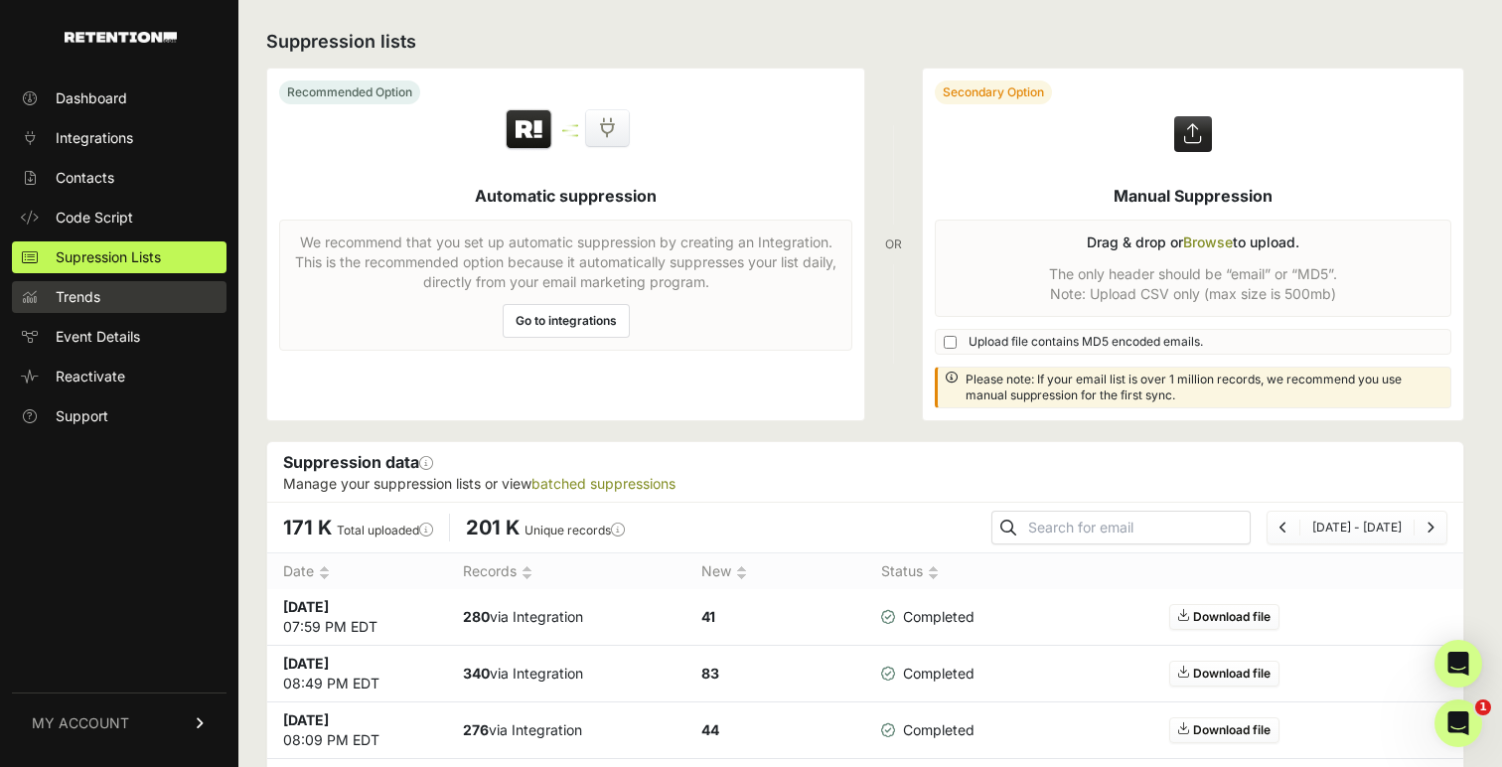
click at [80, 311] on link "Trends" at bounding box center [119, 297] width 215 height 32
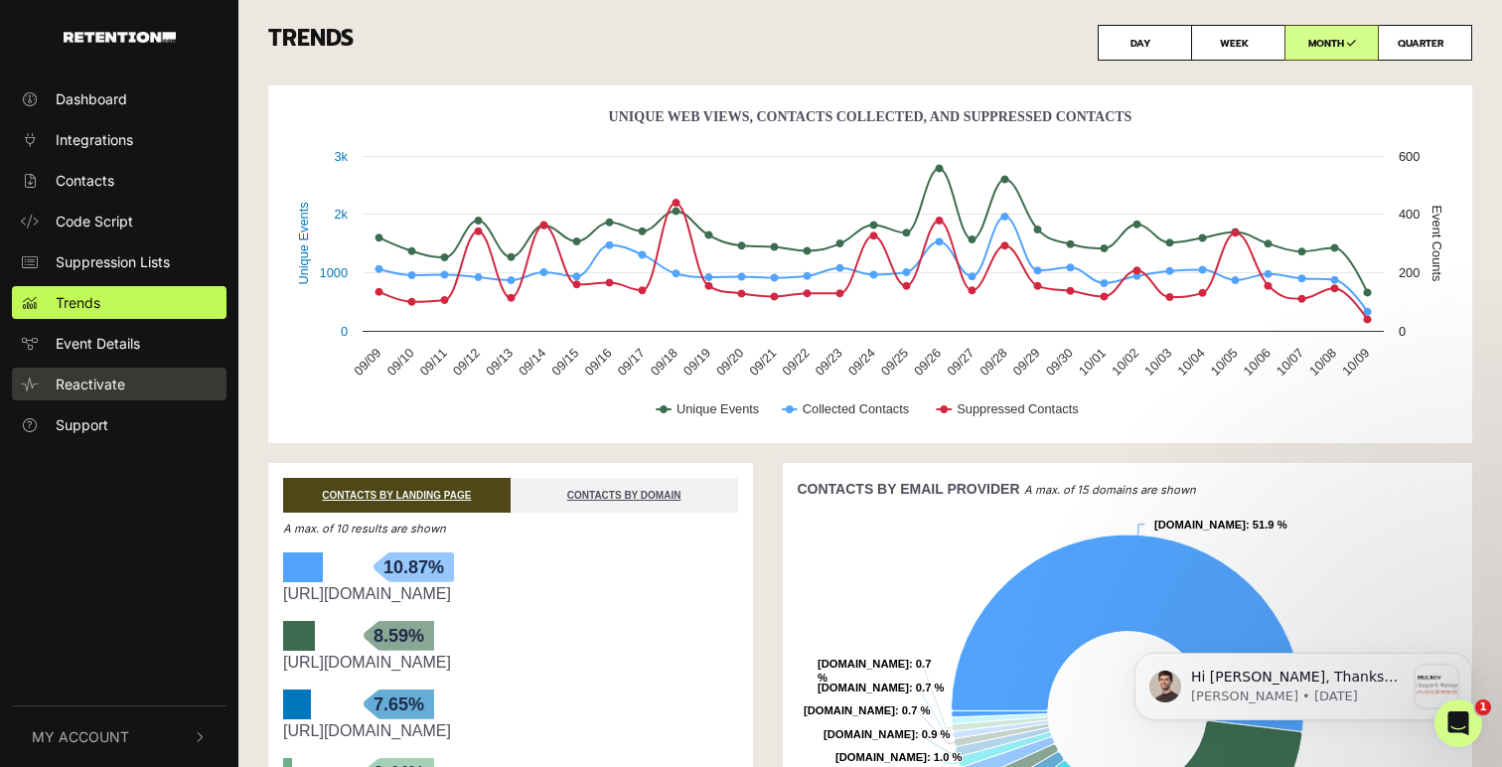
click at [86, 374] on span "Reactivate" at bounding box center [91, 384] width 70 height 21
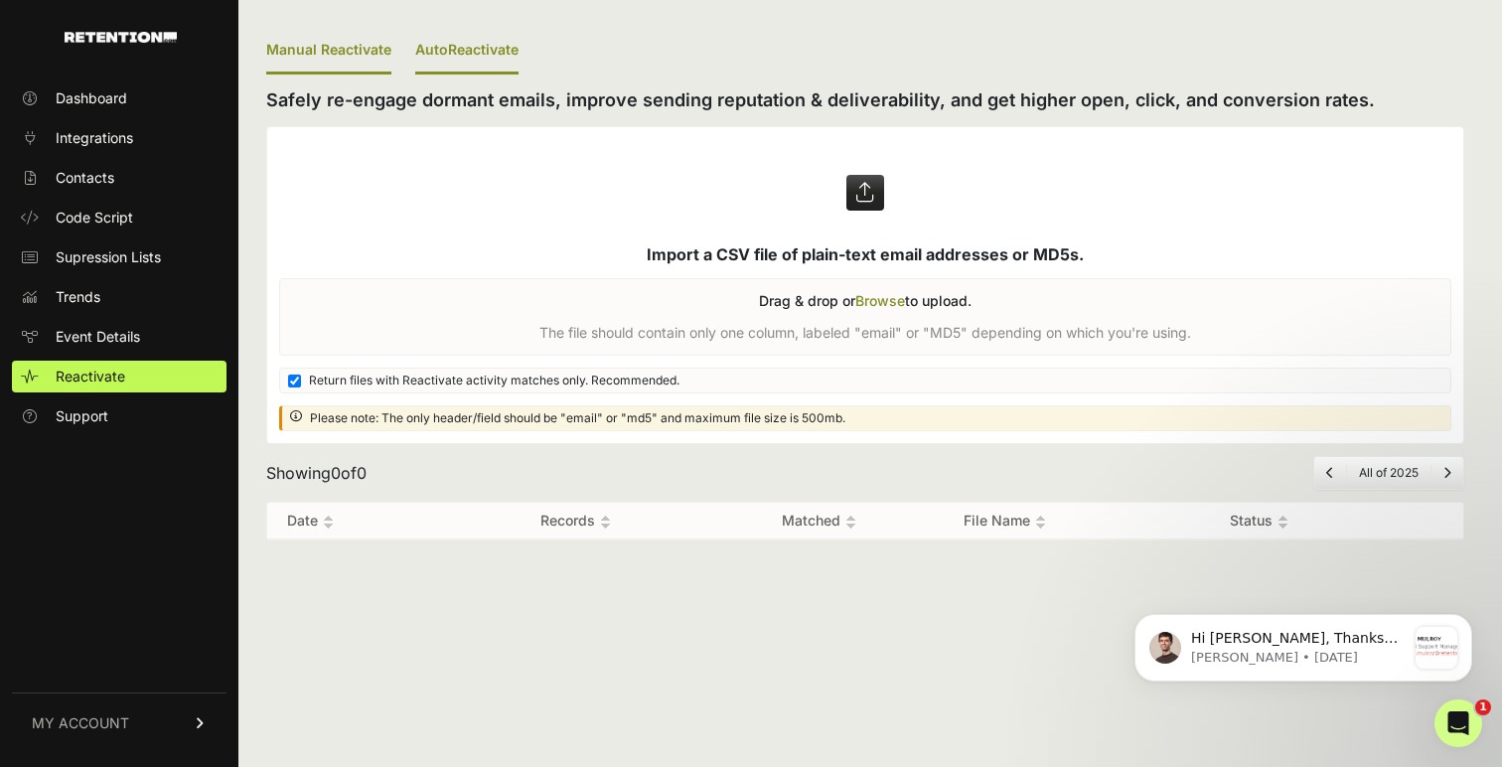
click at [473, 43] on link "AutoReactivate" at bounding box center [466, 51] width 103 height 47
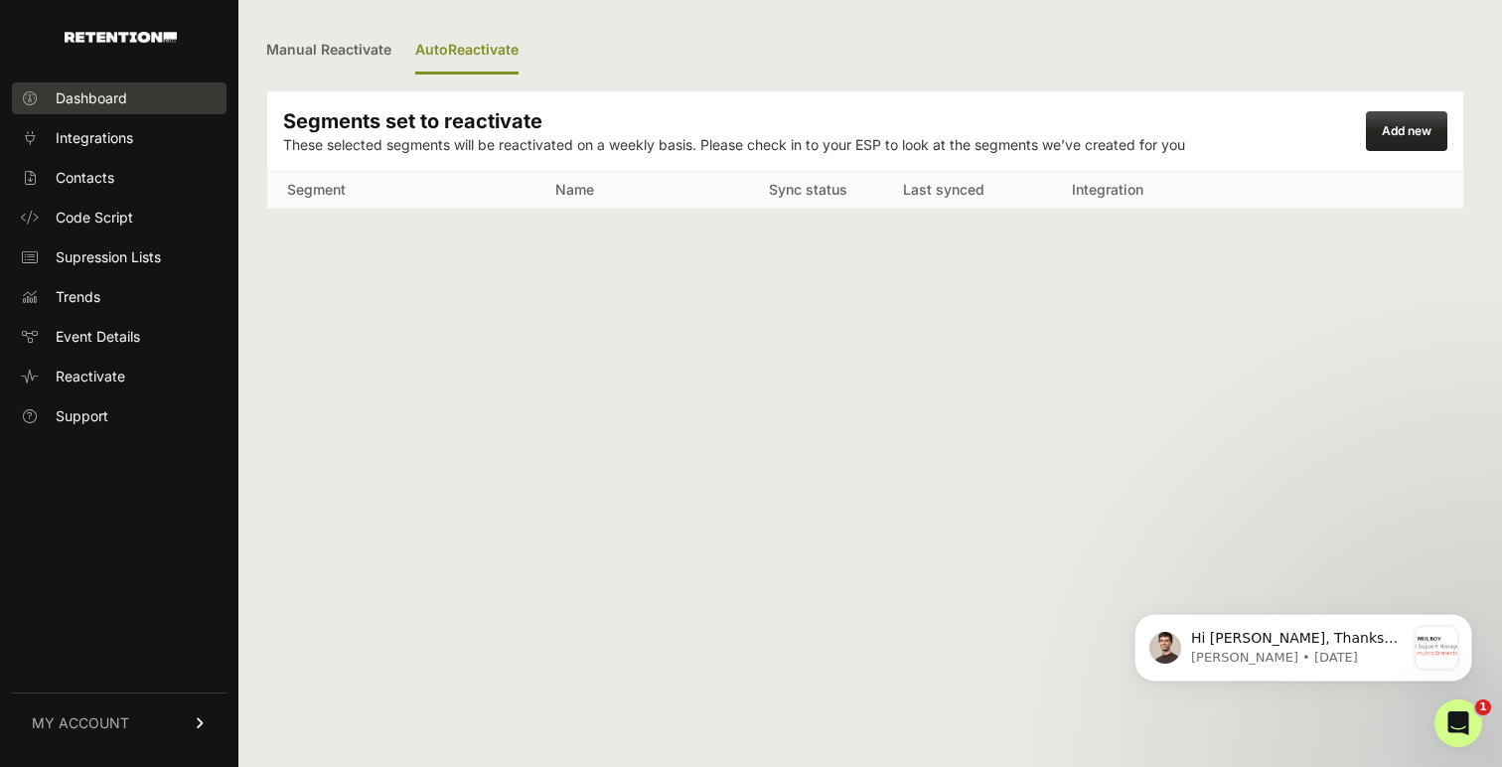
click at [123, 97] on span "Dashboard" at bounding box center [92, 98] width 72 height 20
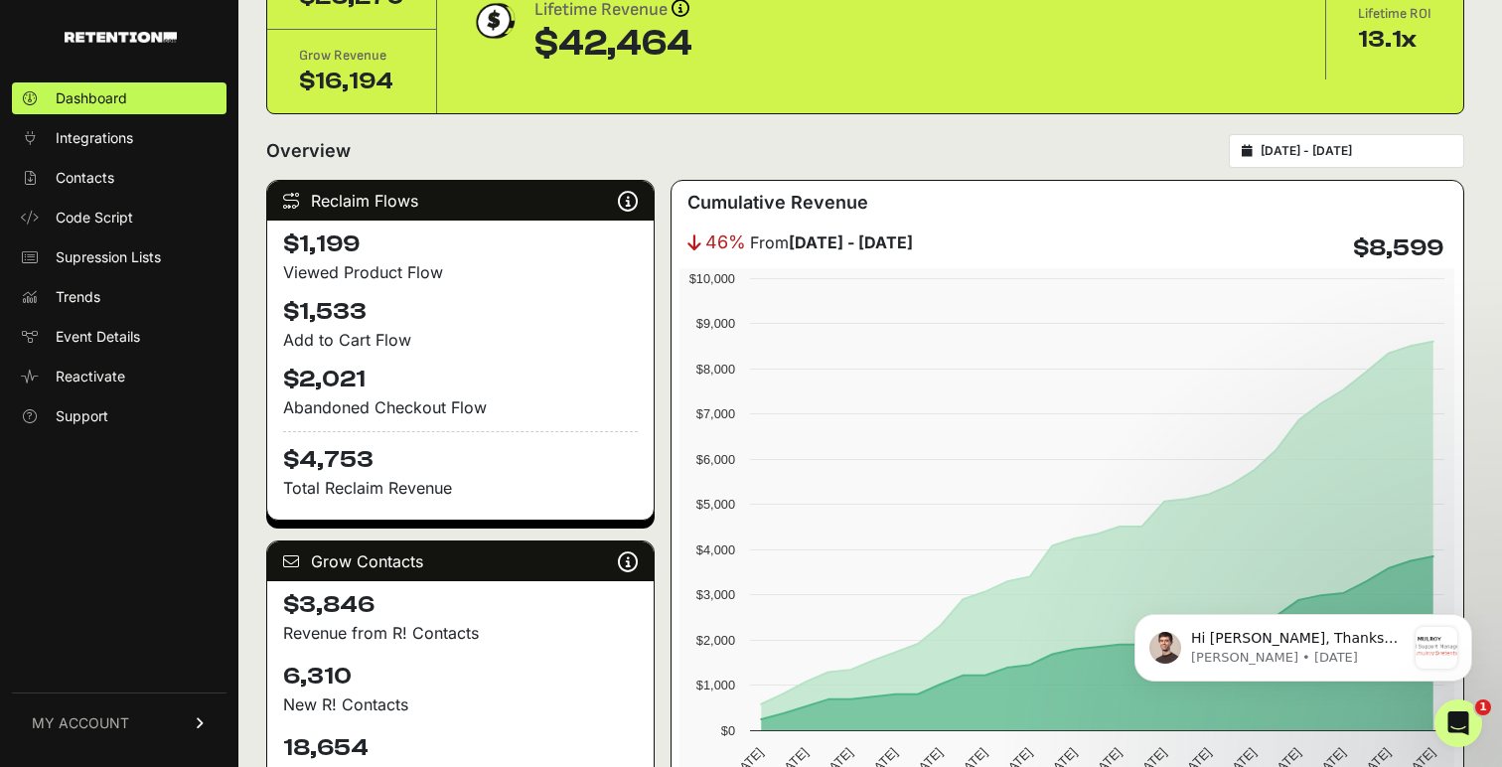
scroll to position [137, 0]
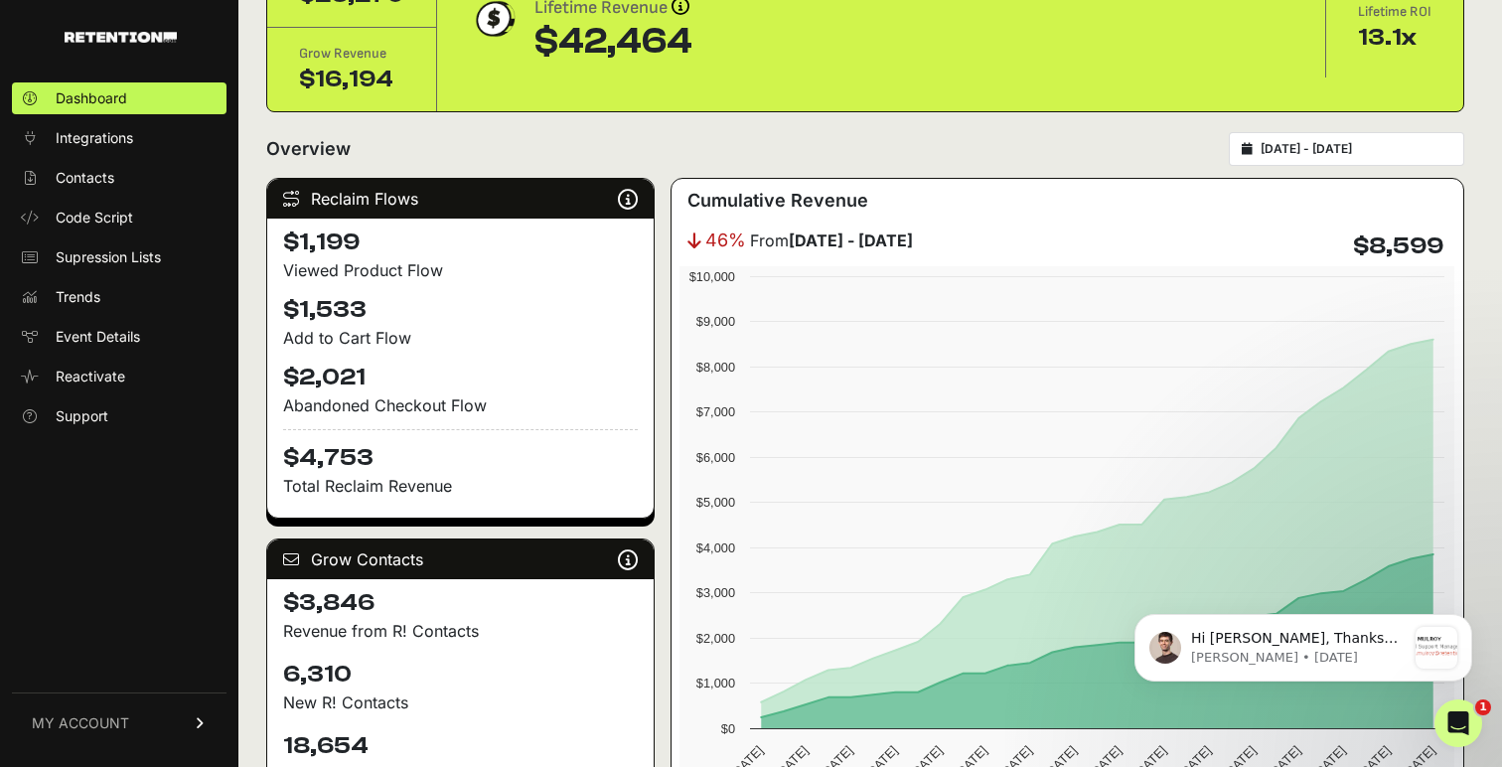
click at [133, 718] on link "MY ACCOUNT" at bounding box center [119, 723] width 215 height 61
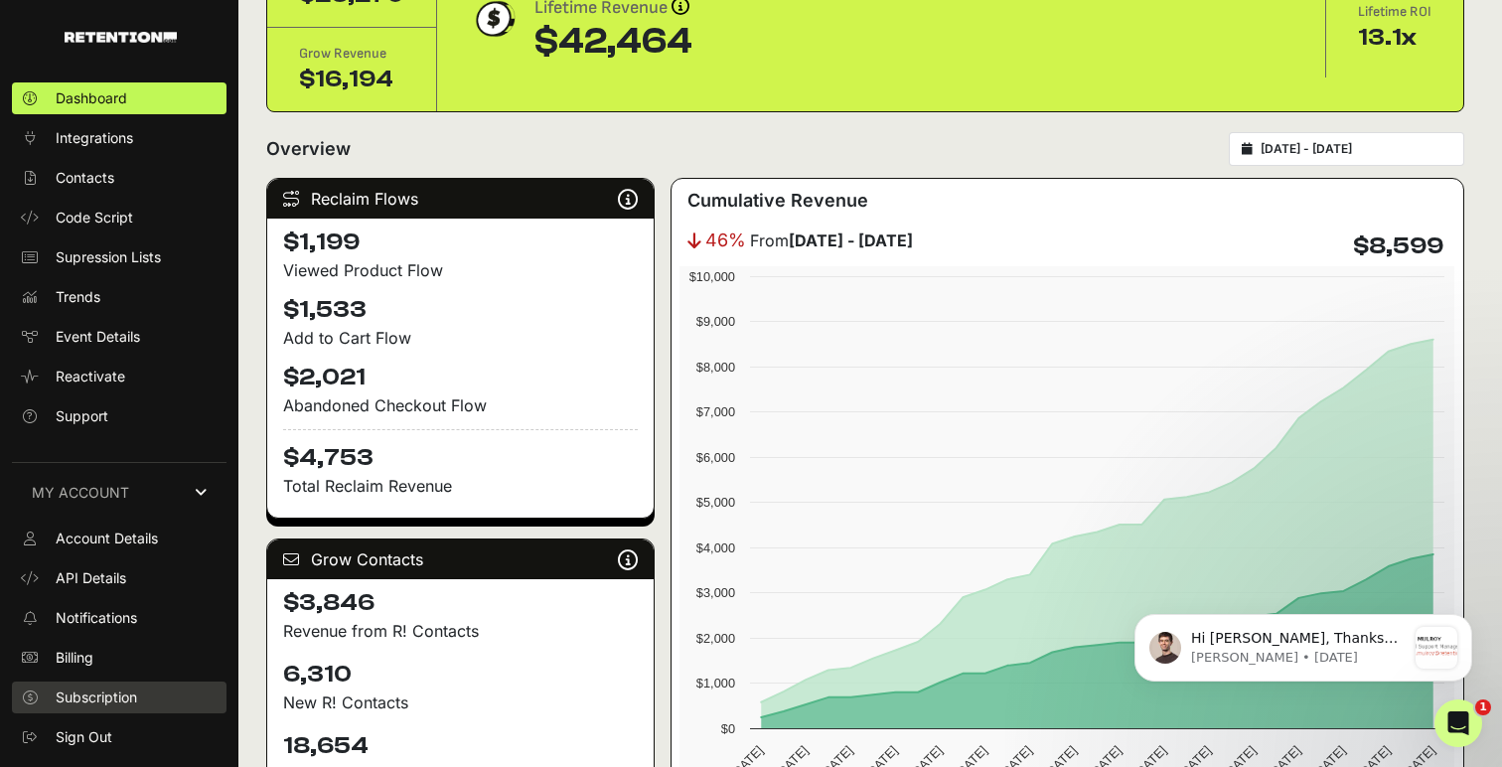
click at [84, 699] on span "Subscription" at bounding box center [96, 698] width 81 height 20
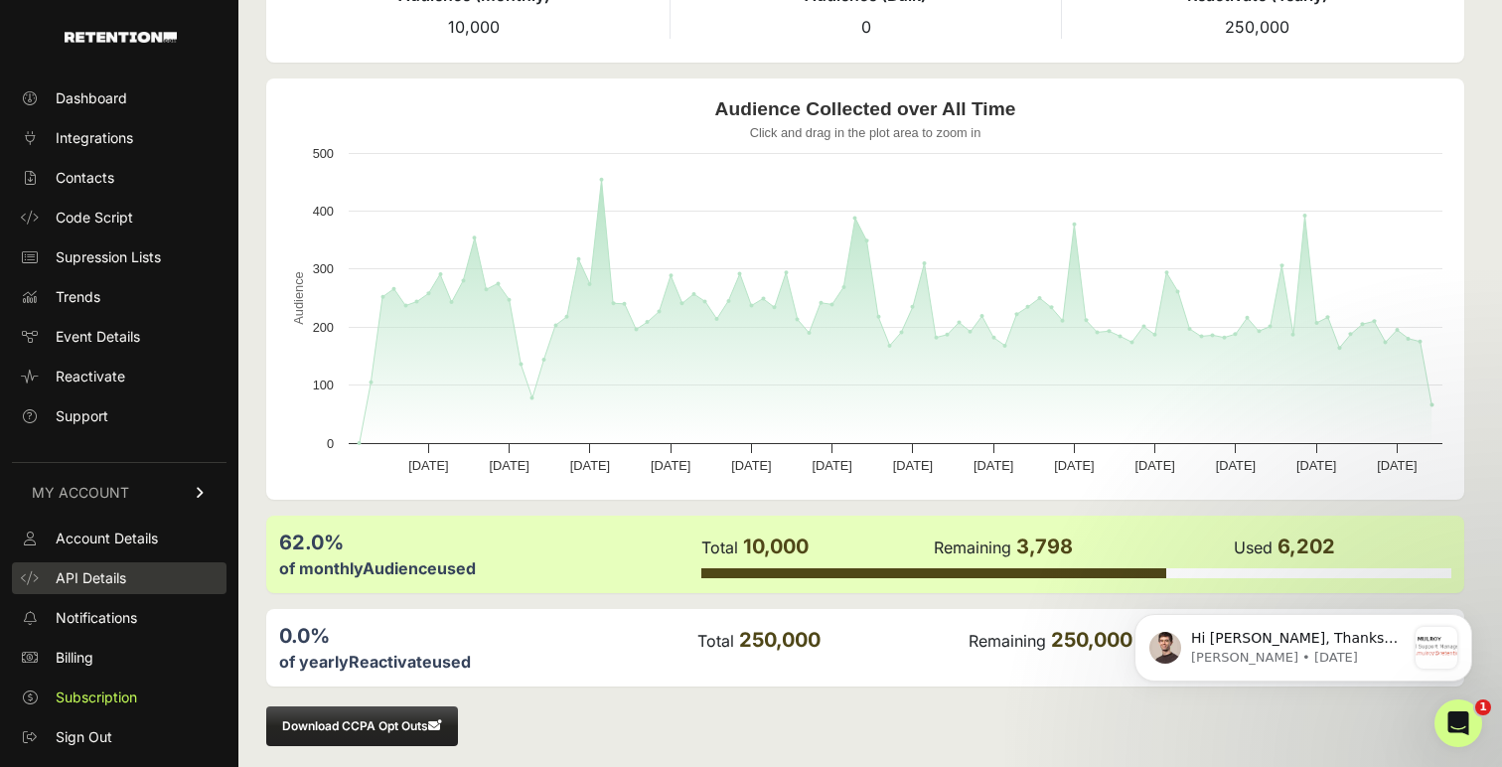
scroll to position [159, 0]
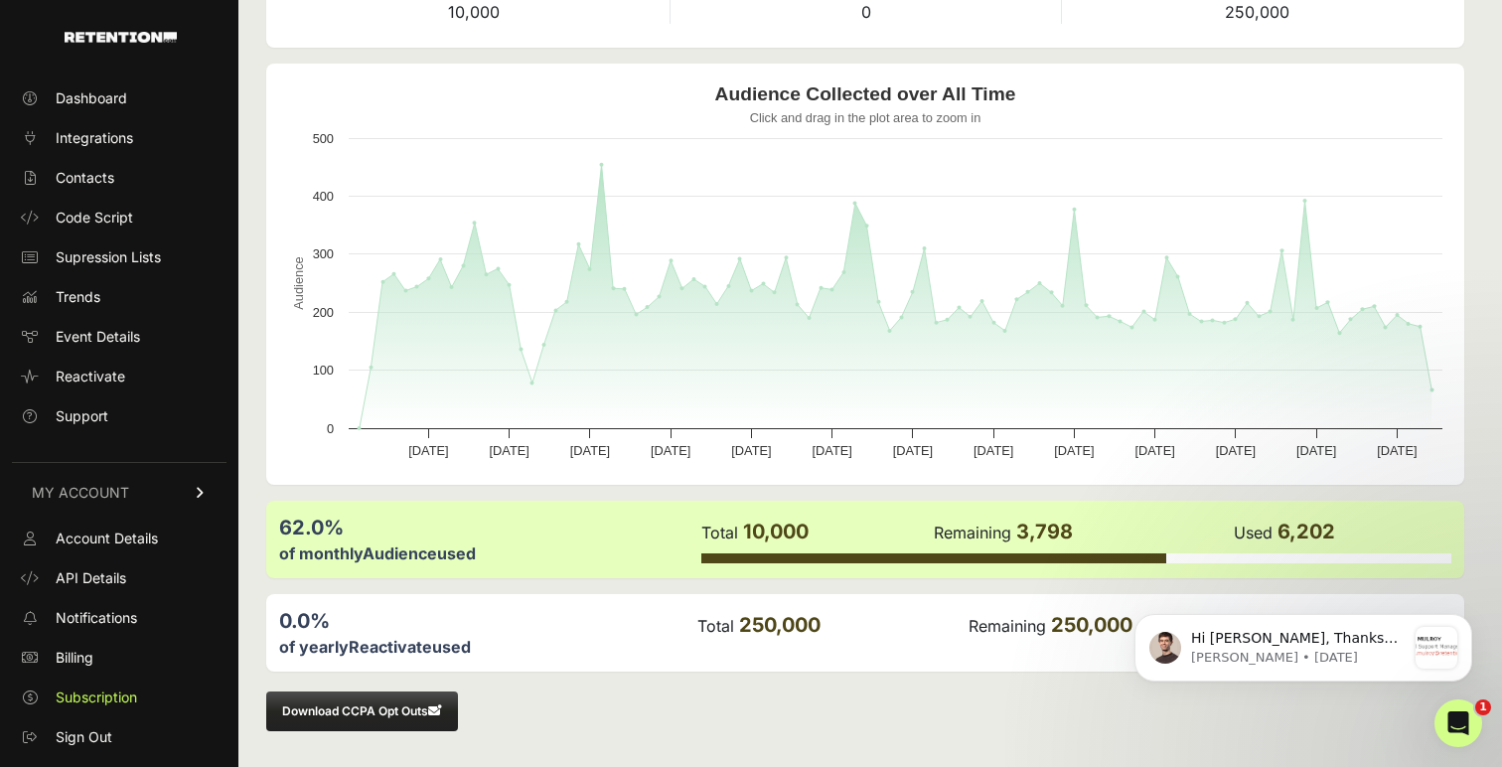
click at [1116, 720] on div "Download CCPA Opt Outs" at bounding box center [865, 712] width 1198 height 40
click at [1422, 643] on div "message notification from Cullen, 4w ago. Hi Jonathan, Thanks for reaching out,…" at bounding box center [1437, 648] width 42 height 42
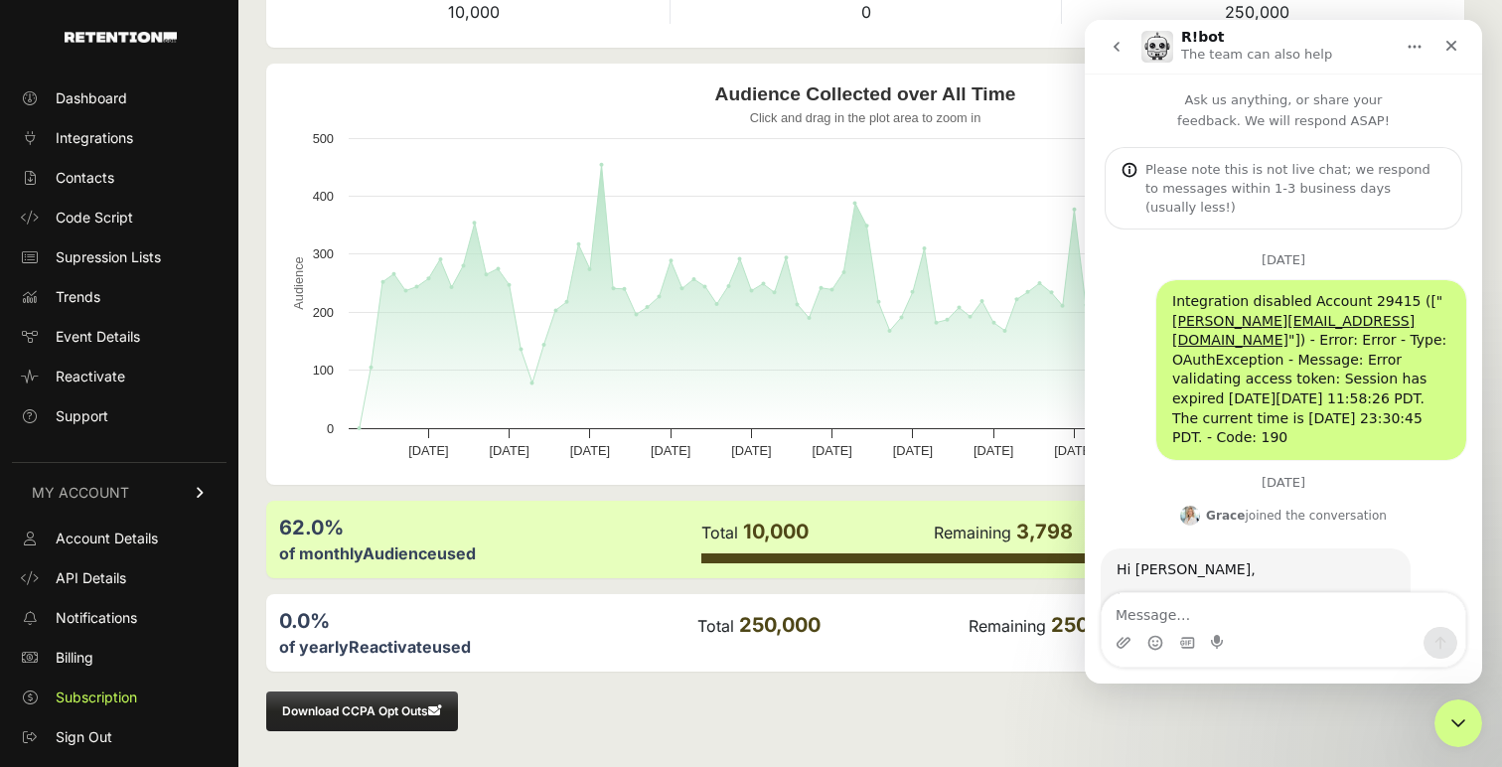
scroll to position [3, 0]
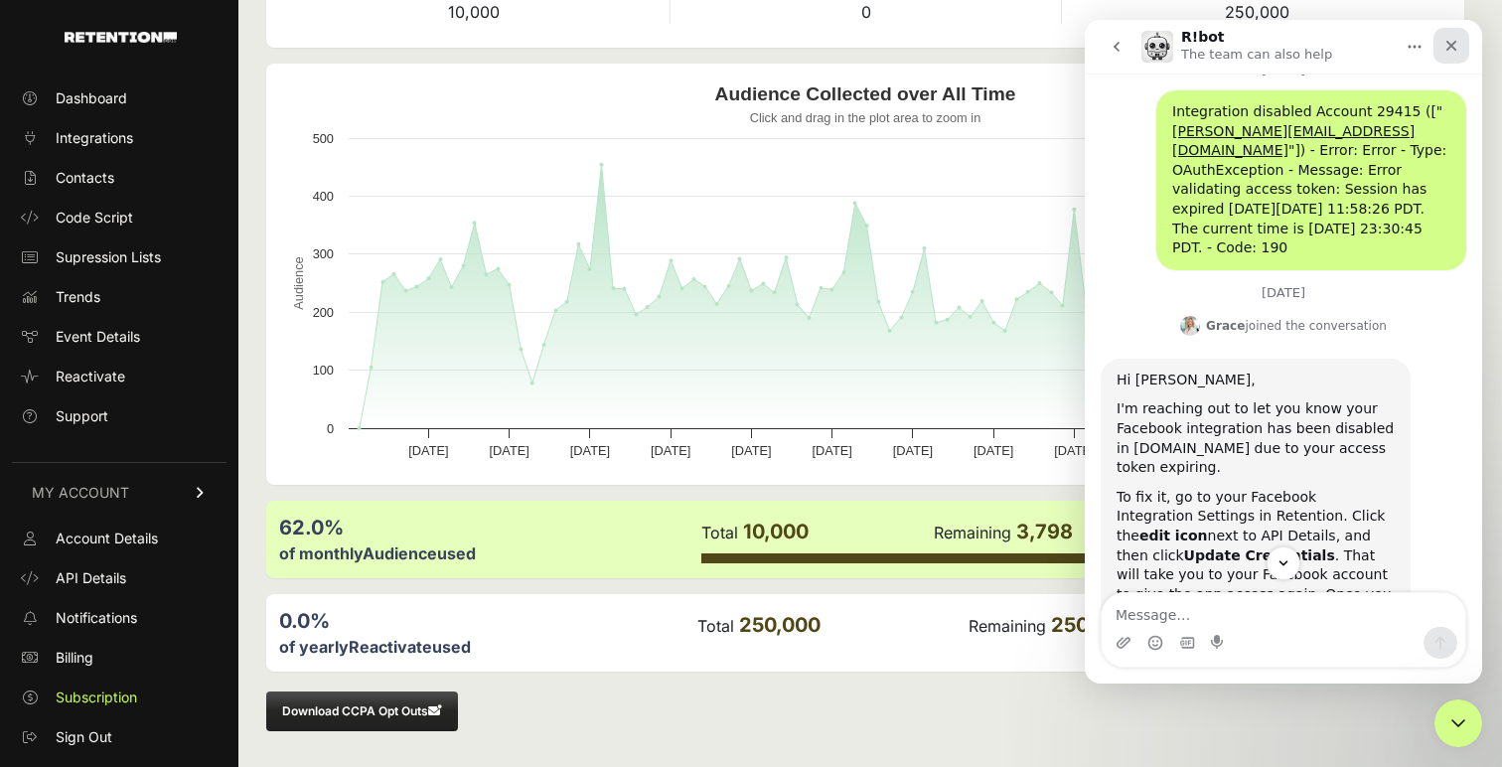
click at [1459, 44] on icon "Close" at bounding box center [1452, 46] width 16 height 16
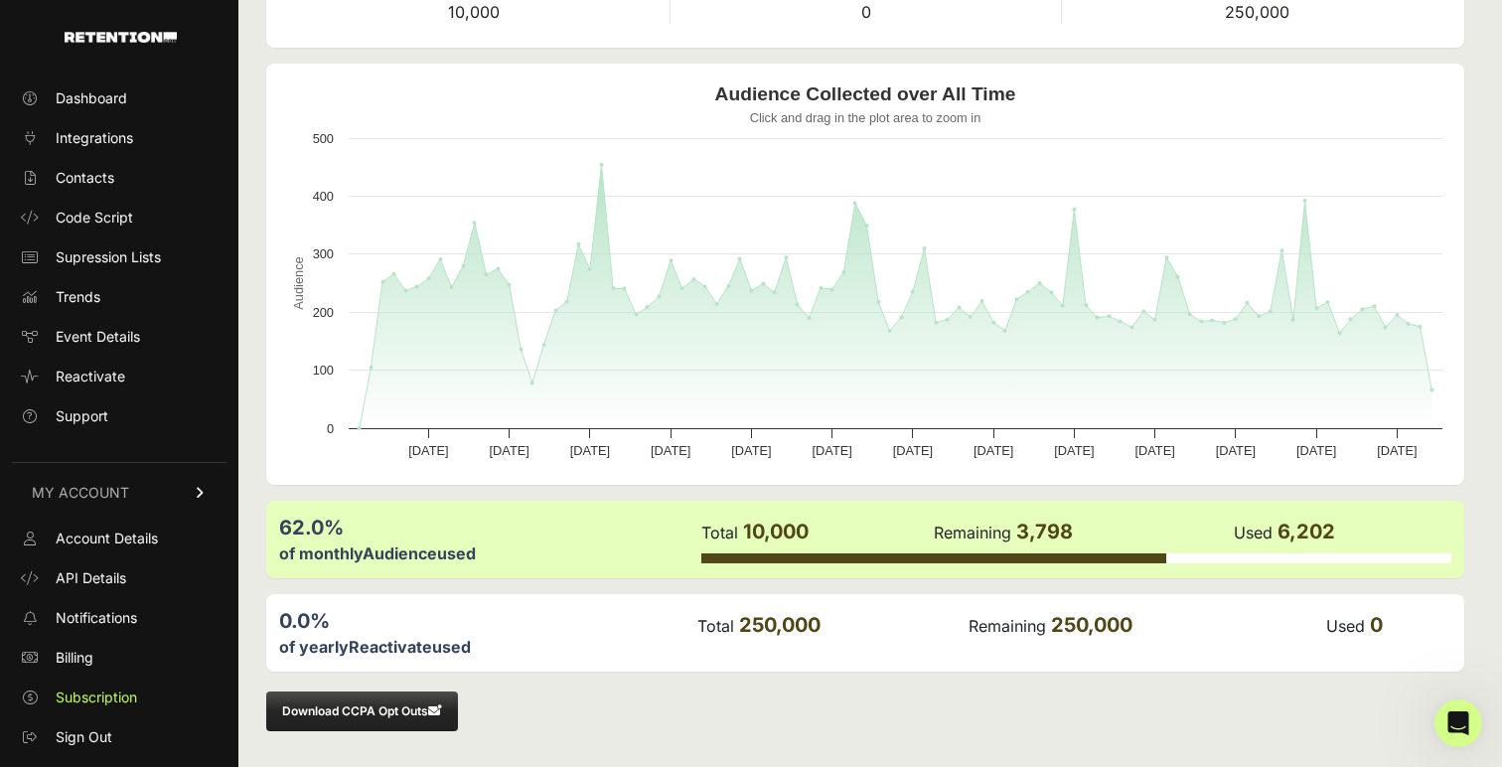
scroll to position [1733, 0]
click at [1135, 721] on div "Download CCPA Opt Outs" at bounding box center [865, 712] width 1198 height 40
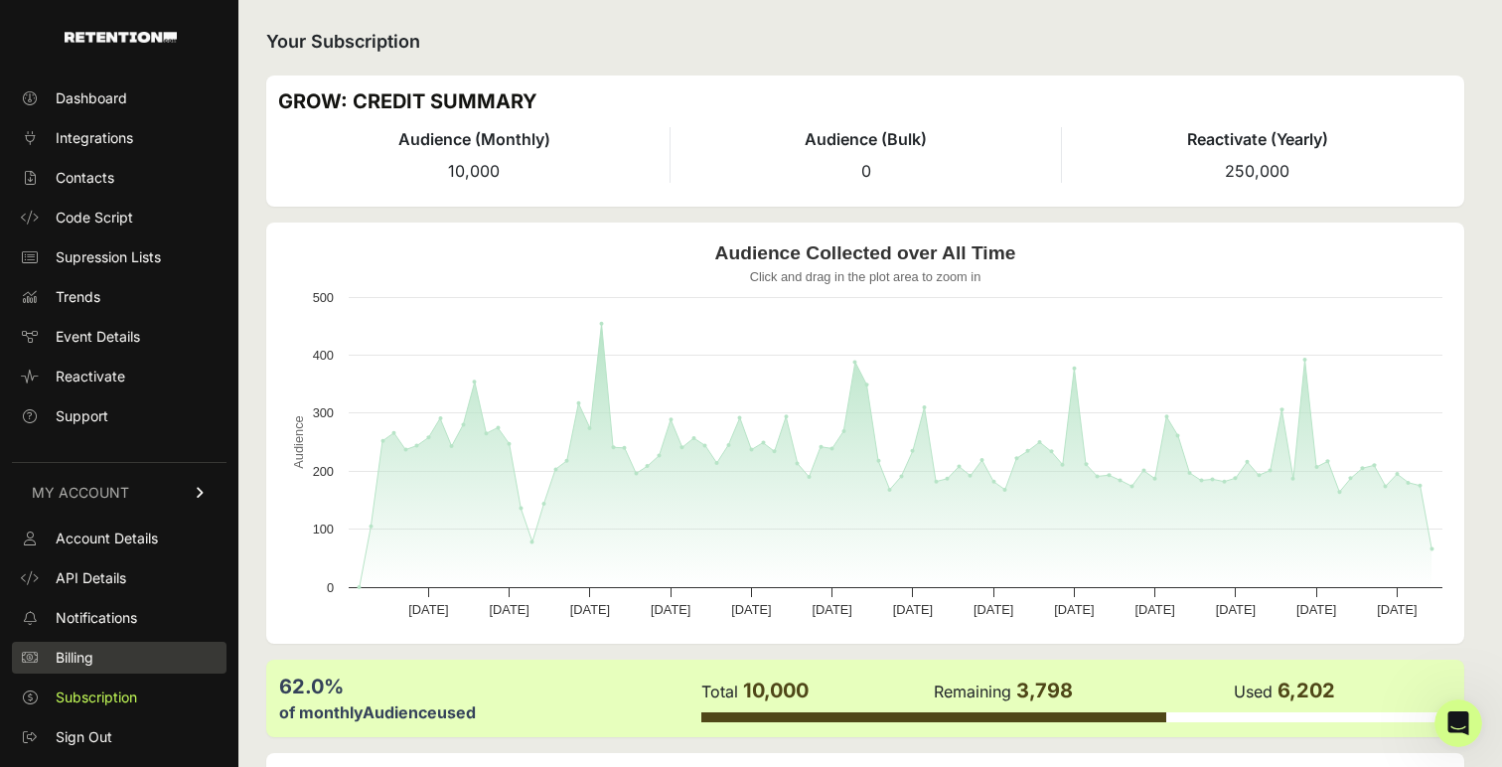
click at [82, 660] on span "Billing" at bounding box center [75, 658] width 38 height 20
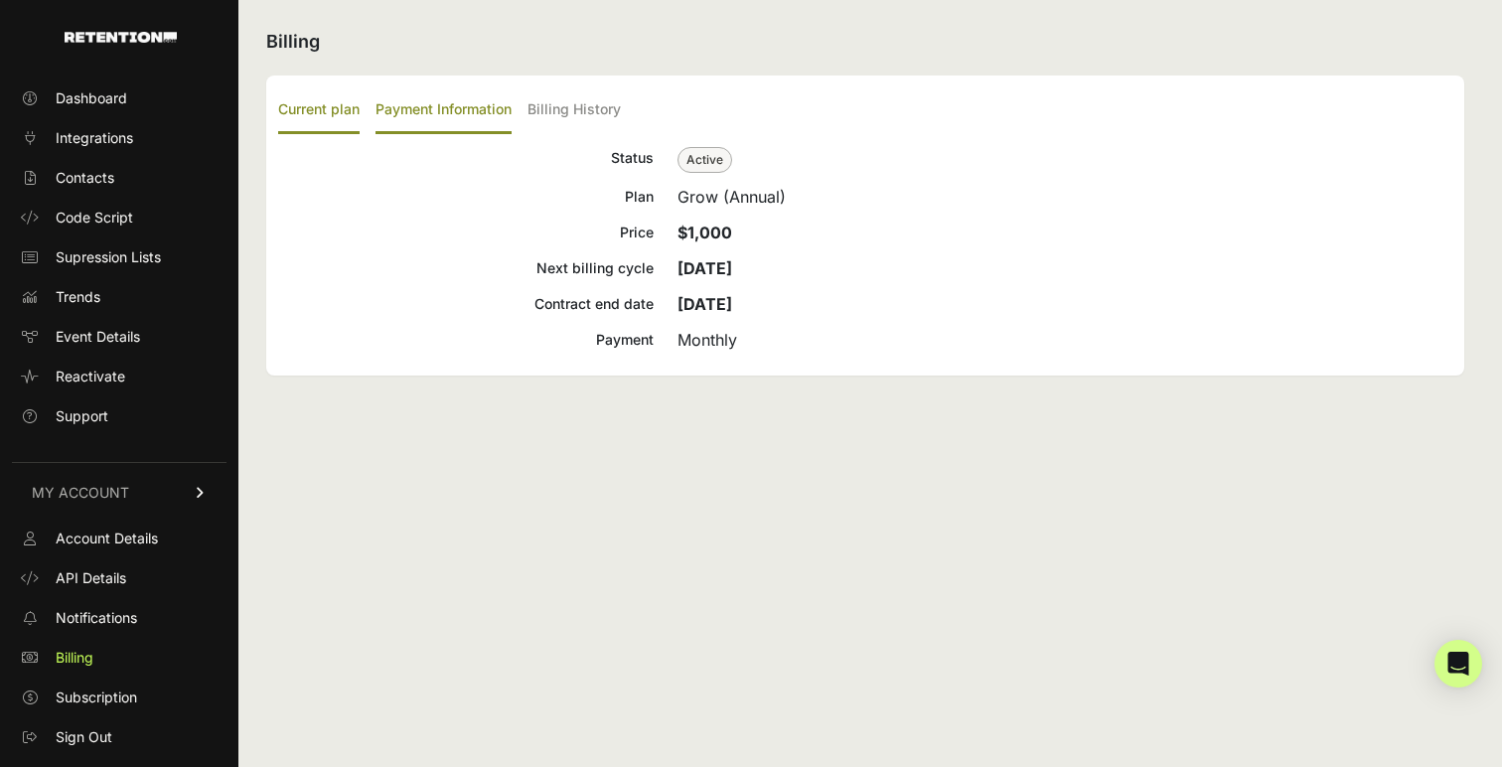
click at [475, 103] on label "Payment Information" at bounding box center [444, 110] width 136 height 47
click at [0, 0] on input "Payment Information" at bounding box center [0, 0] width 0 height 0
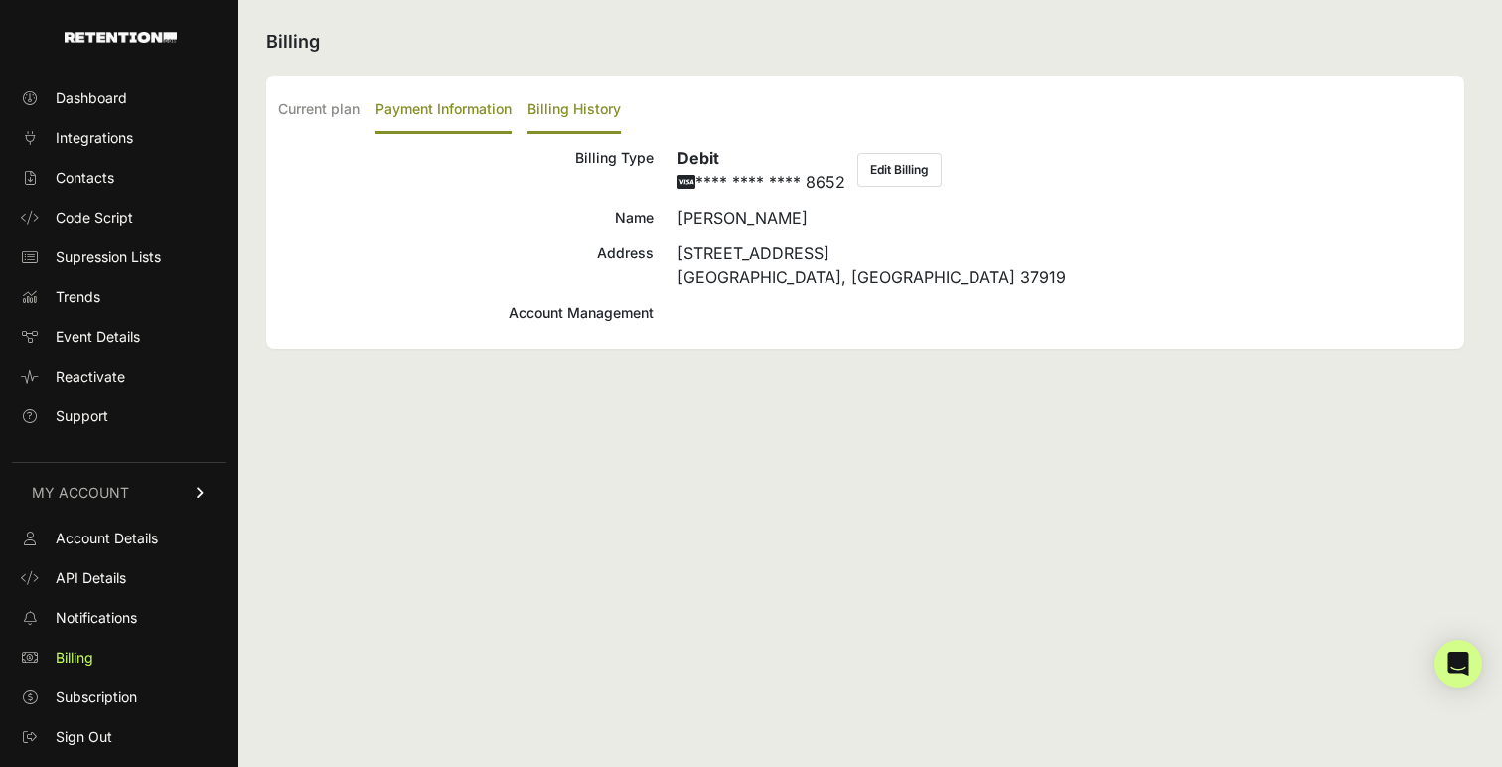
click at [573, 103] on label "Billing History" at bounding box center [574, 110] width 93 height 47
click at [0, 0] on input "Billing History" at bounding box center [0, 0] width 0 height 0
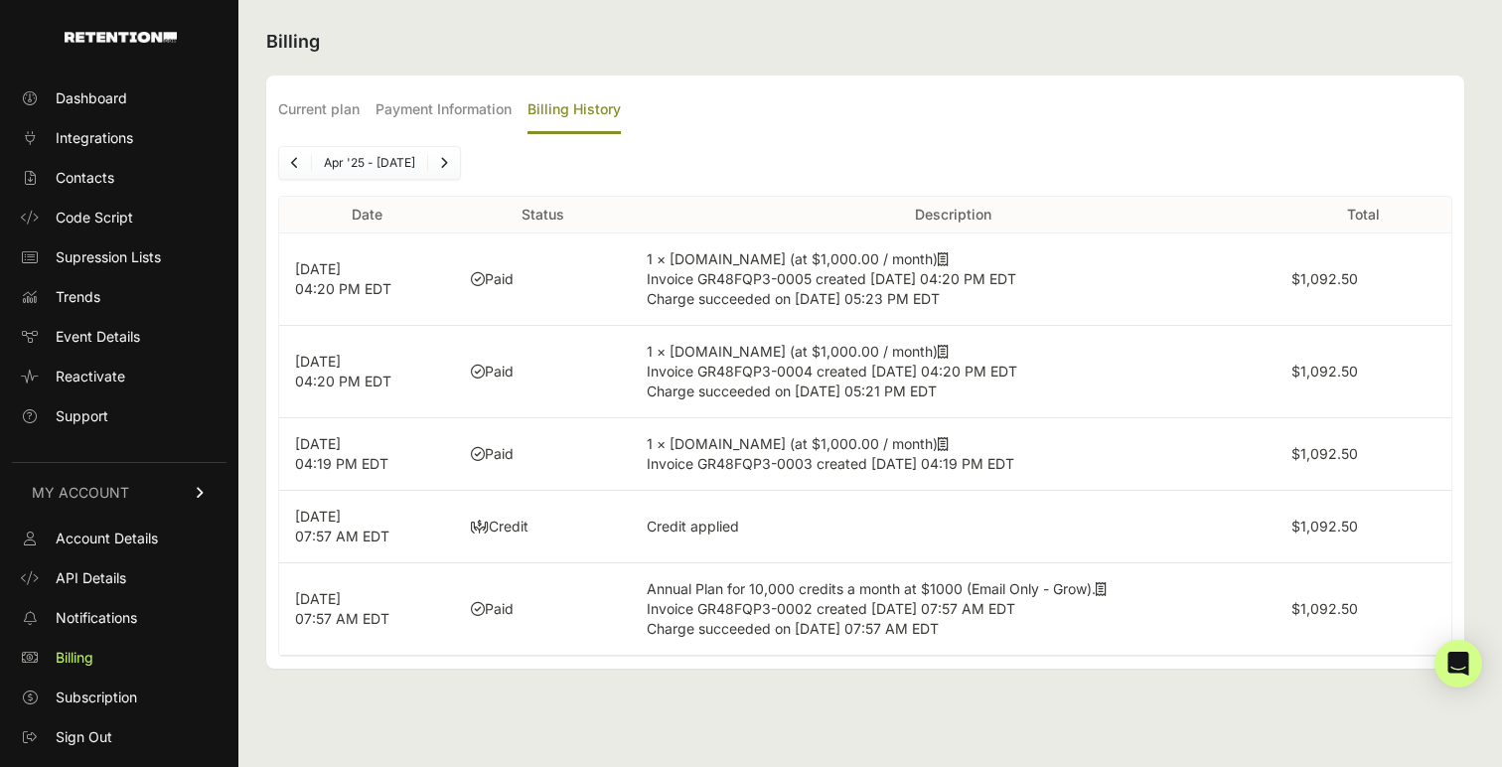
click at [580, 270] on td "Paid" at bounding box center [543, 279] width 176 height 92
click at [769, 272] on span "Invoice GR48FQP3-0005 created Sep 9, 2025 04:20 PM EDT" at bounding box center [832, 278] width 370 height 17
click at [302, 108] on label "Current plan" at bounding box center [318, 110] width 81 height 47
click at [0, 0] on input "Current plan" at bounding box center [0, 0] width 0 height 0
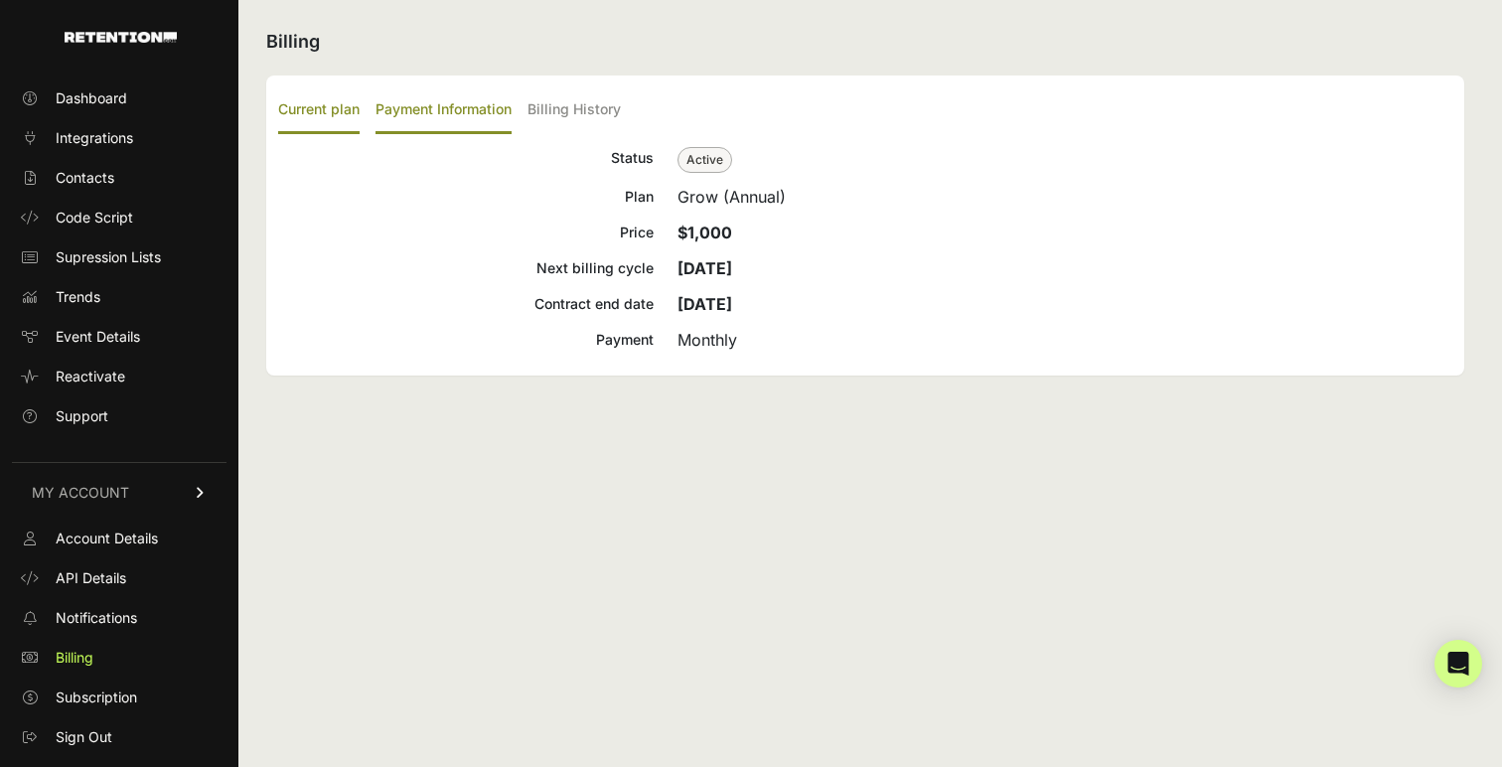
click at [411, 103] on label "Payment Information" at bounding box center [444, 110] width 136 height 47
click at [0, 0] on input "Payment Information" at bounding box center [0, 0] width 0 height 0
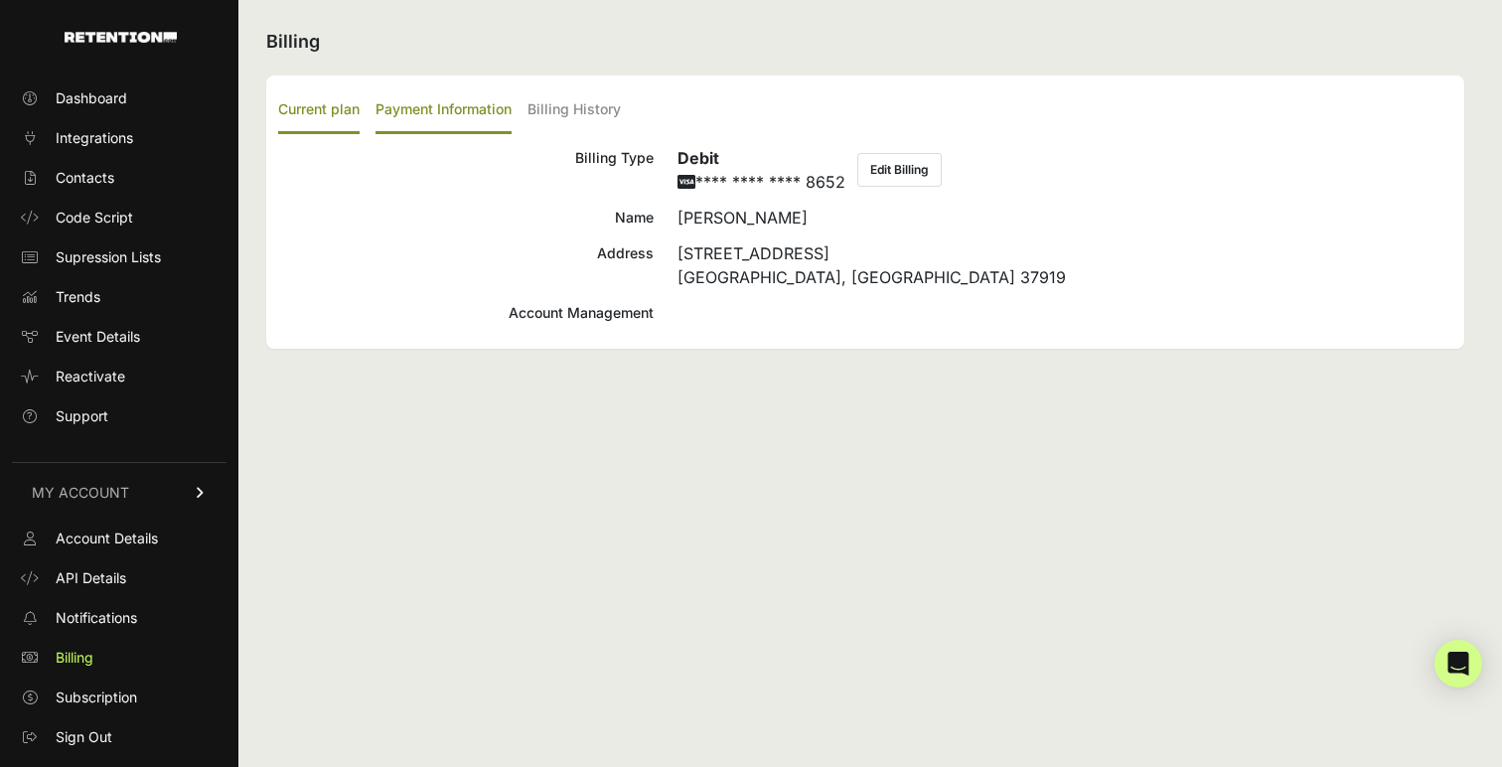
click at [343, 116] on label "Current plan" at bounding box center [318, 110] width 81 height 47
click at [0, 0] on input "Current plan" at bounding box center [0, 0] width 0 height 0
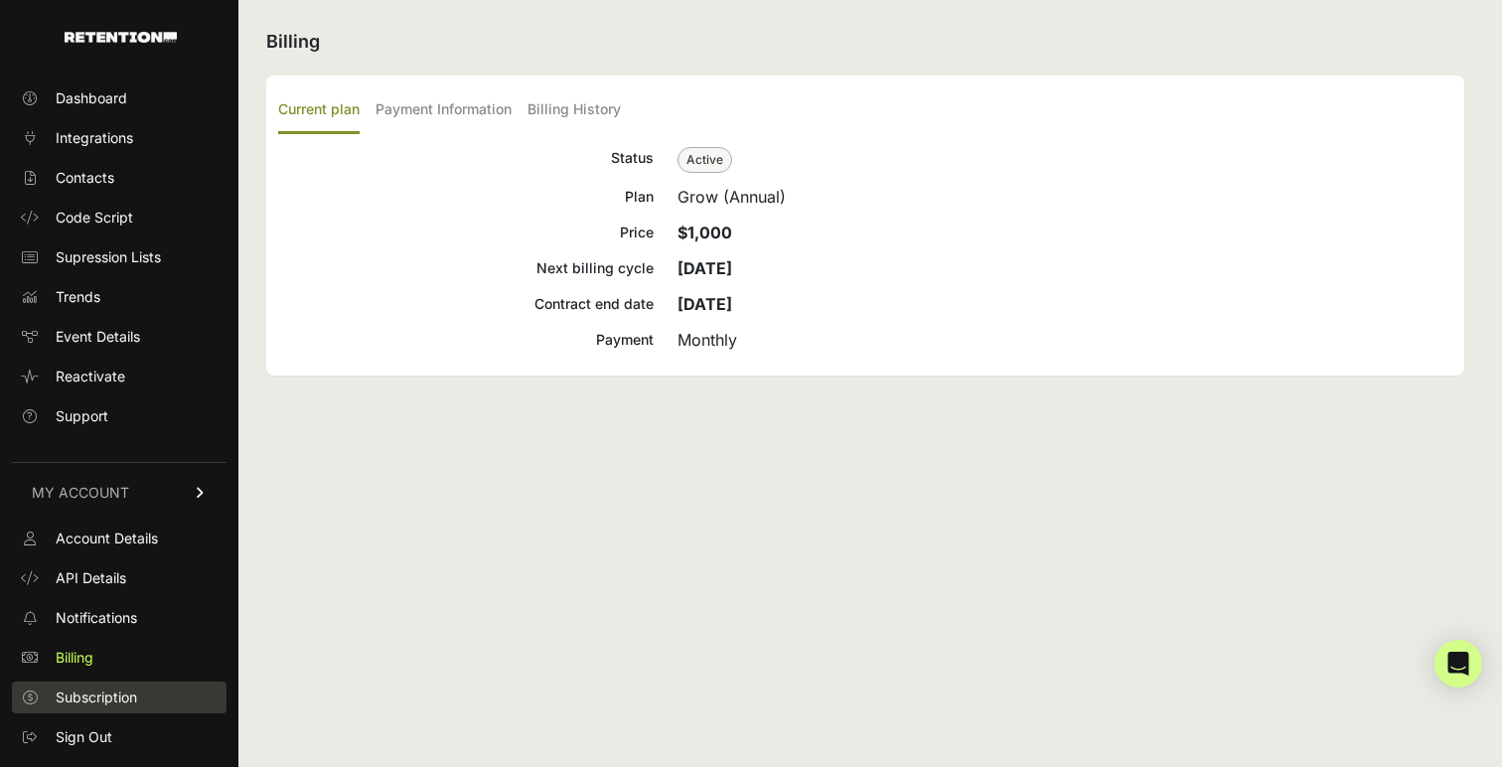
click at [106, 691] on span "Subscription" at bounding box center [96, 698] width 81 height 20
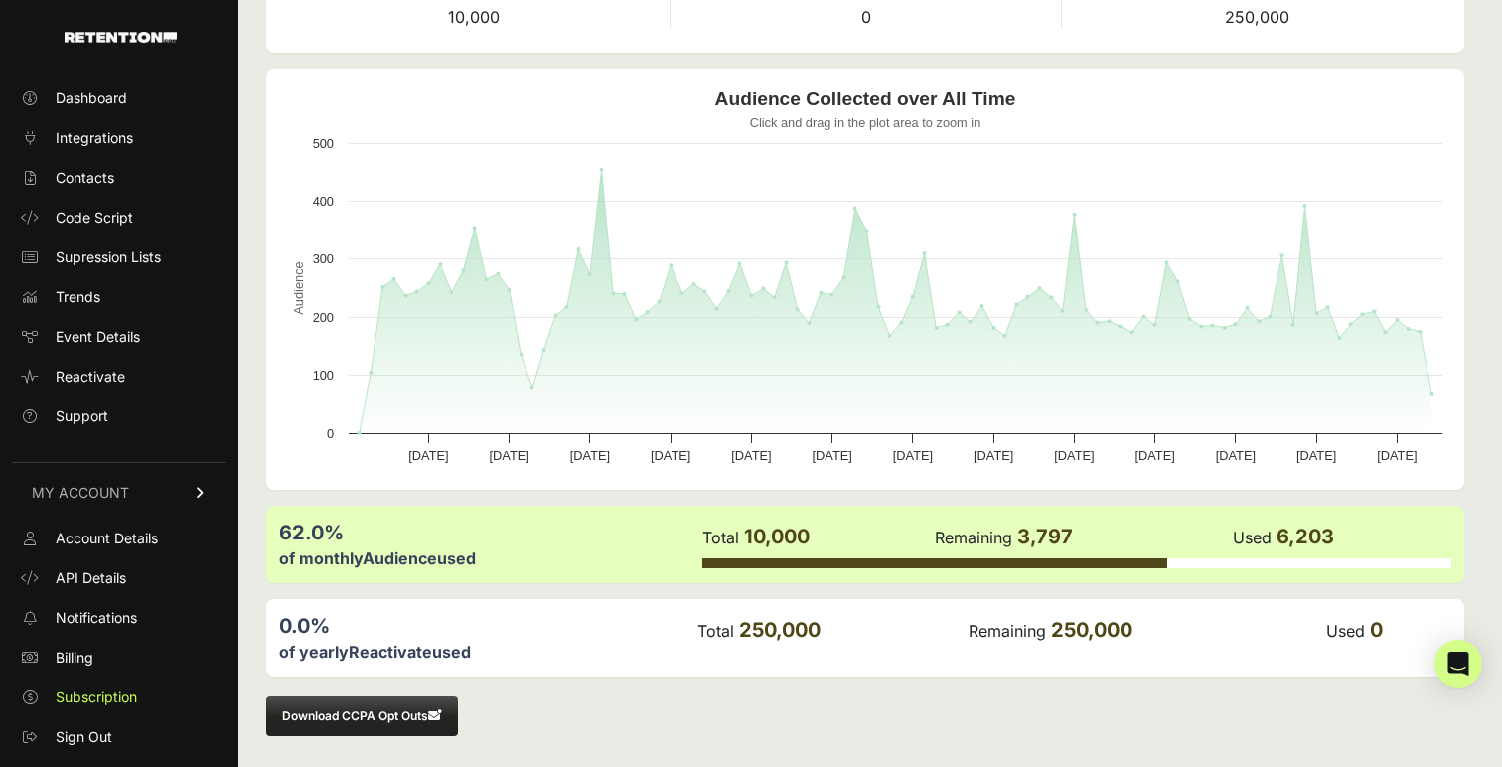
scroll to position [152, 0]
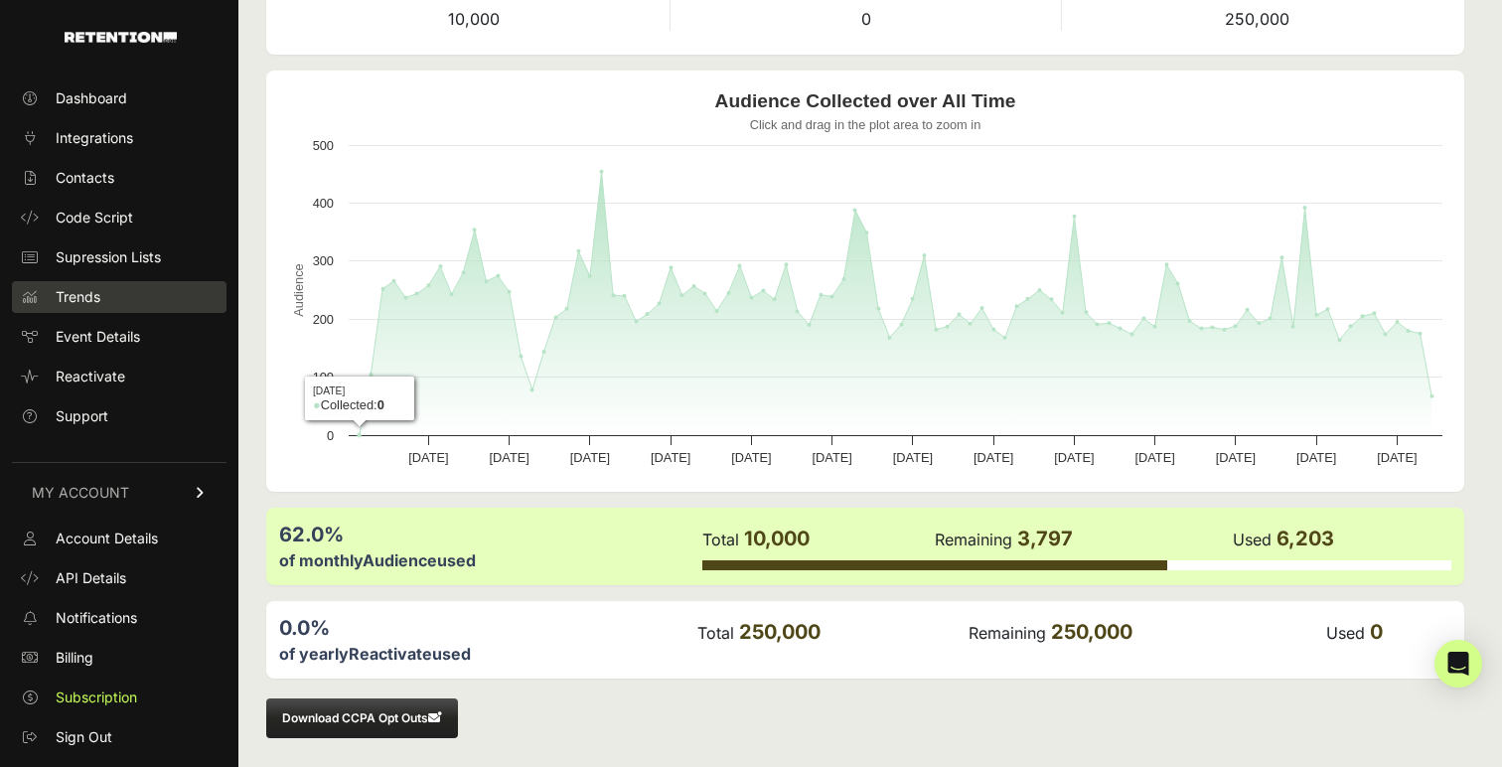
click at [90, 299] on span "Trends" at bounding box center [78, 297] width 45 height 20
